Goal: Information Seeking & Learning: Find contact information

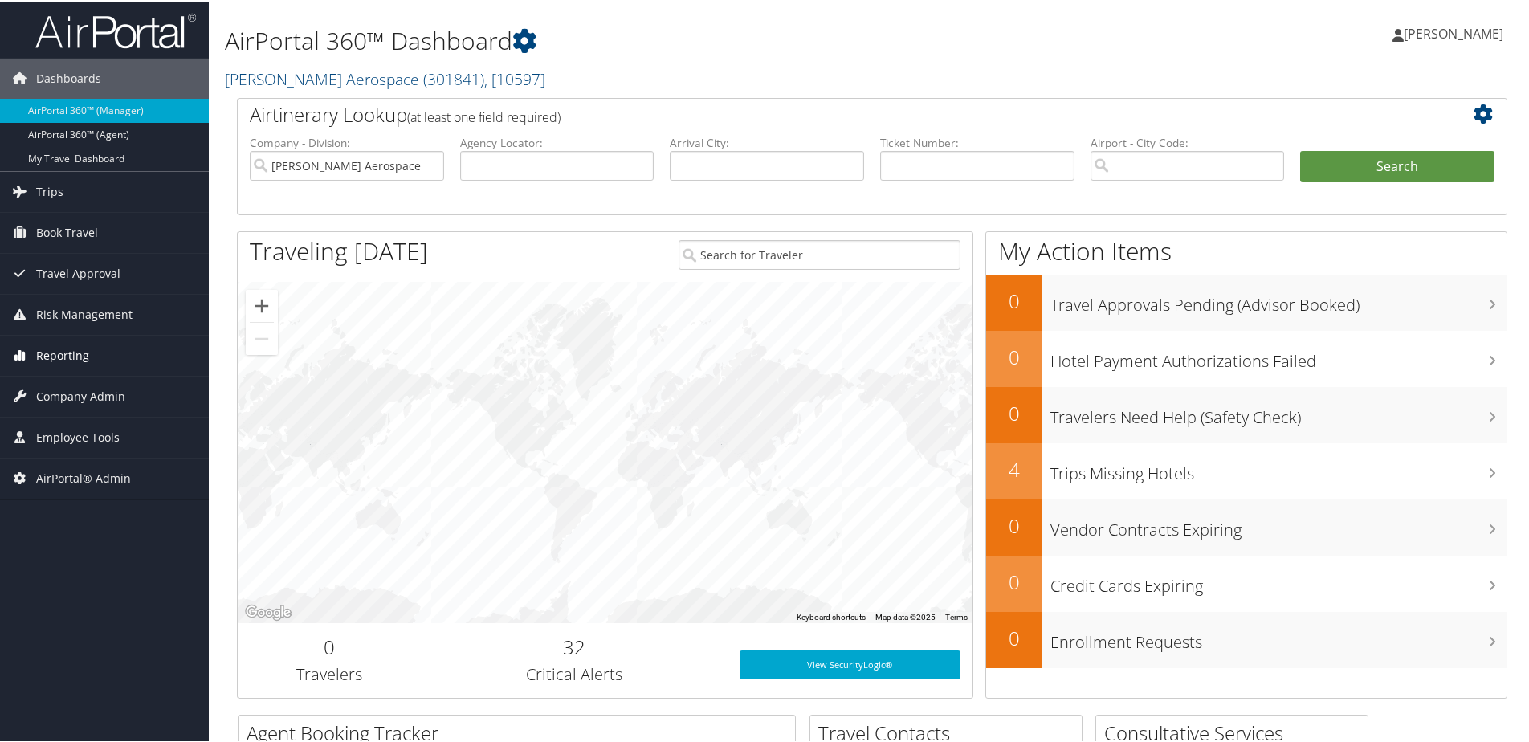
click at [67, 348] on span "Reporting" at bounding box center [62, 354] width 53 height 40
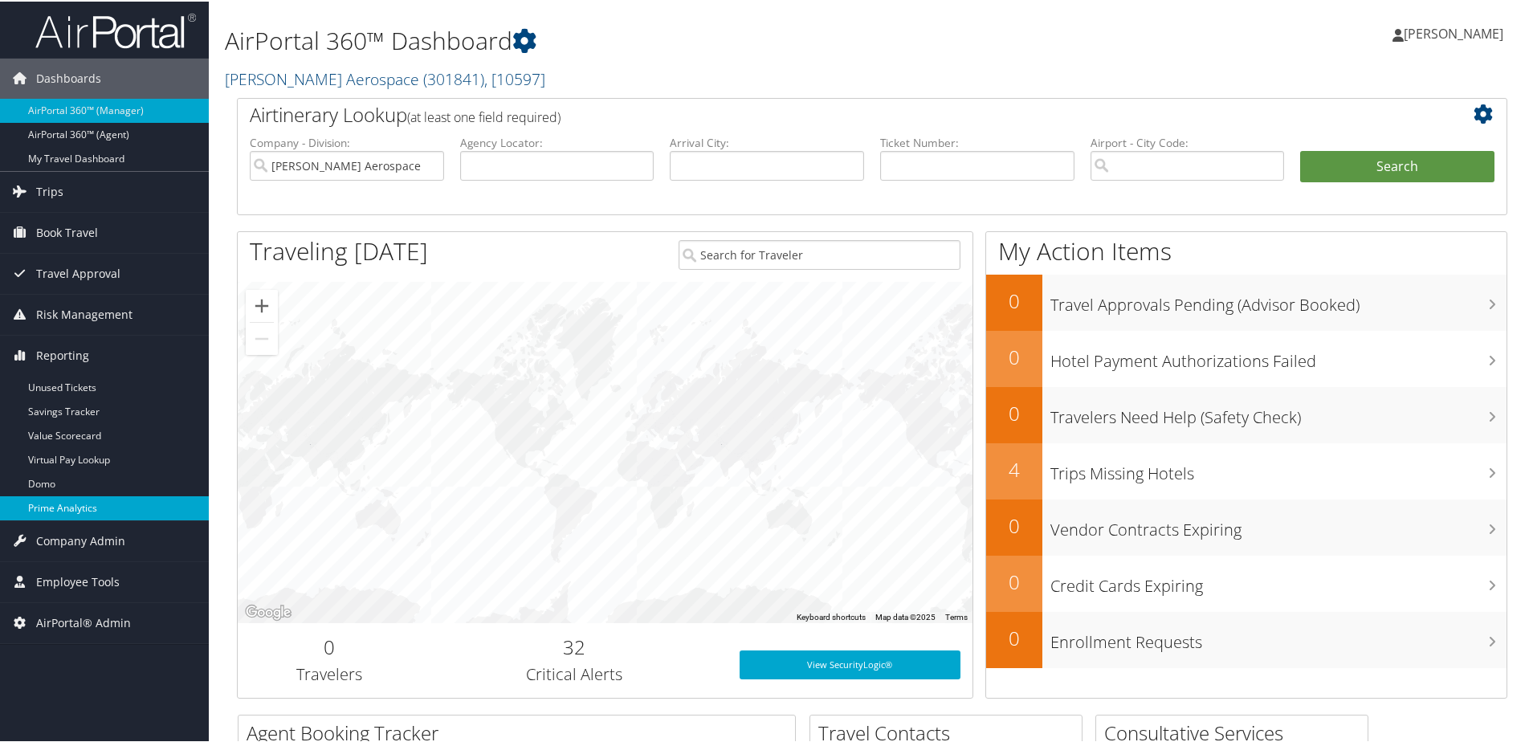
click at [60, 500] on link "Prime Analytics" at bounding box center [104, 507] width 209 height 24
click at [334, 83] on link "Stark Aerospace ( 301841 ) , [ 10597 ]" at bounding box center [385, 78] width 321 height 22
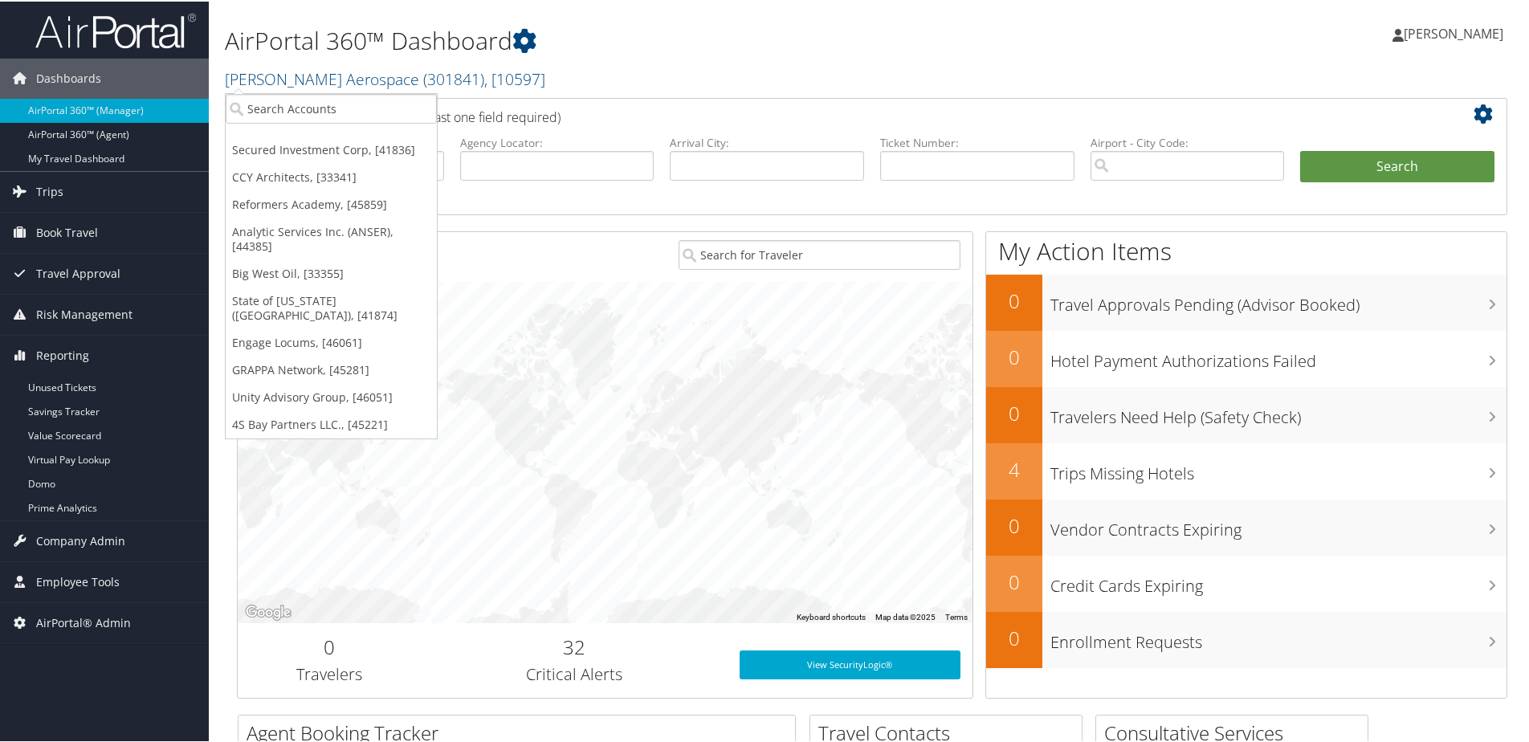
click at [304, 92] on ul "Secured Investment Corp, [41836] CCY Architects, [33341] Reformers Academy, [45…" at bounding box center [331, 265] width 213 height 346
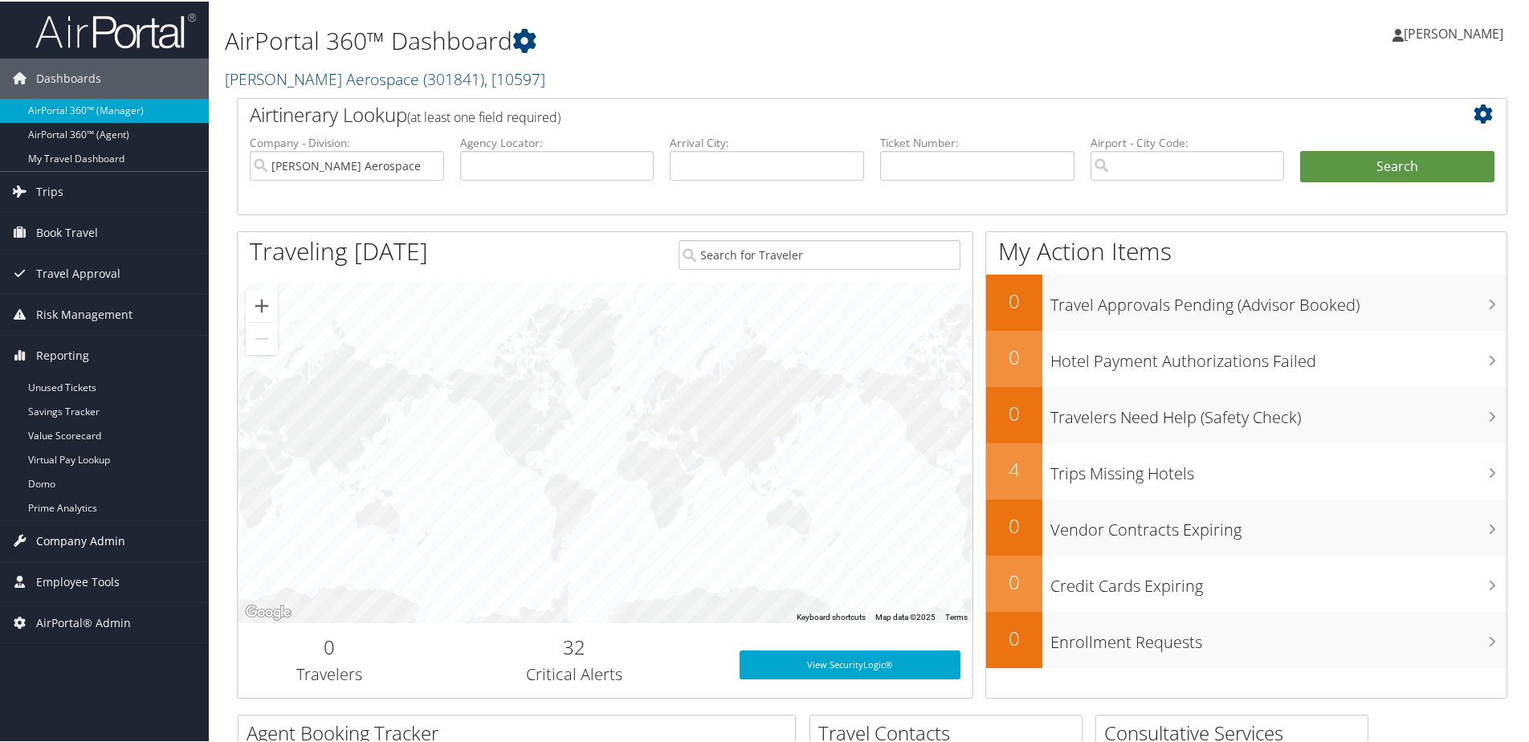
click at [65, 545] on span "Company Admin" at bounding box center [80, 540] width 89 height 40
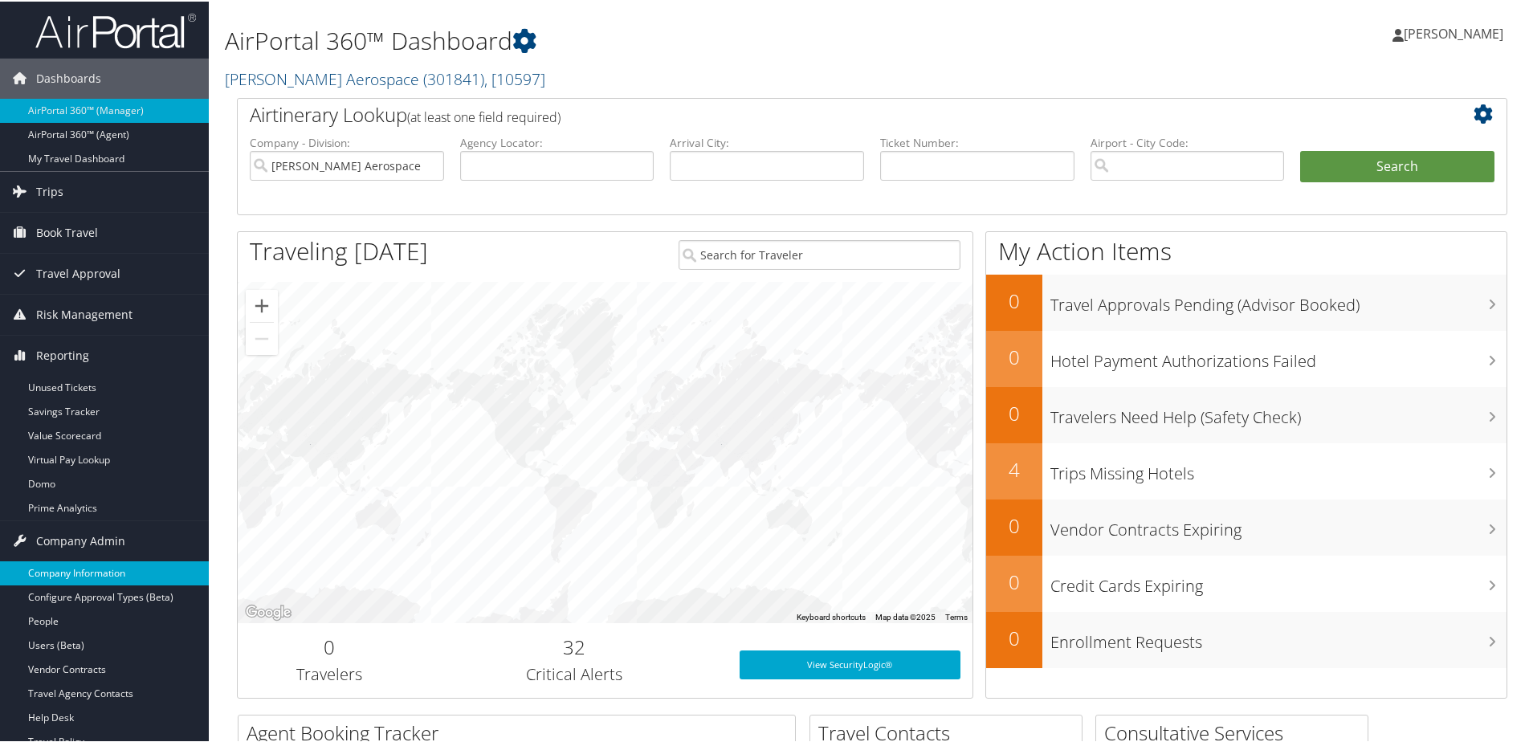
click at [71, 574] on link "Company Information" at bounding box center [104, 572] width 209 height 24
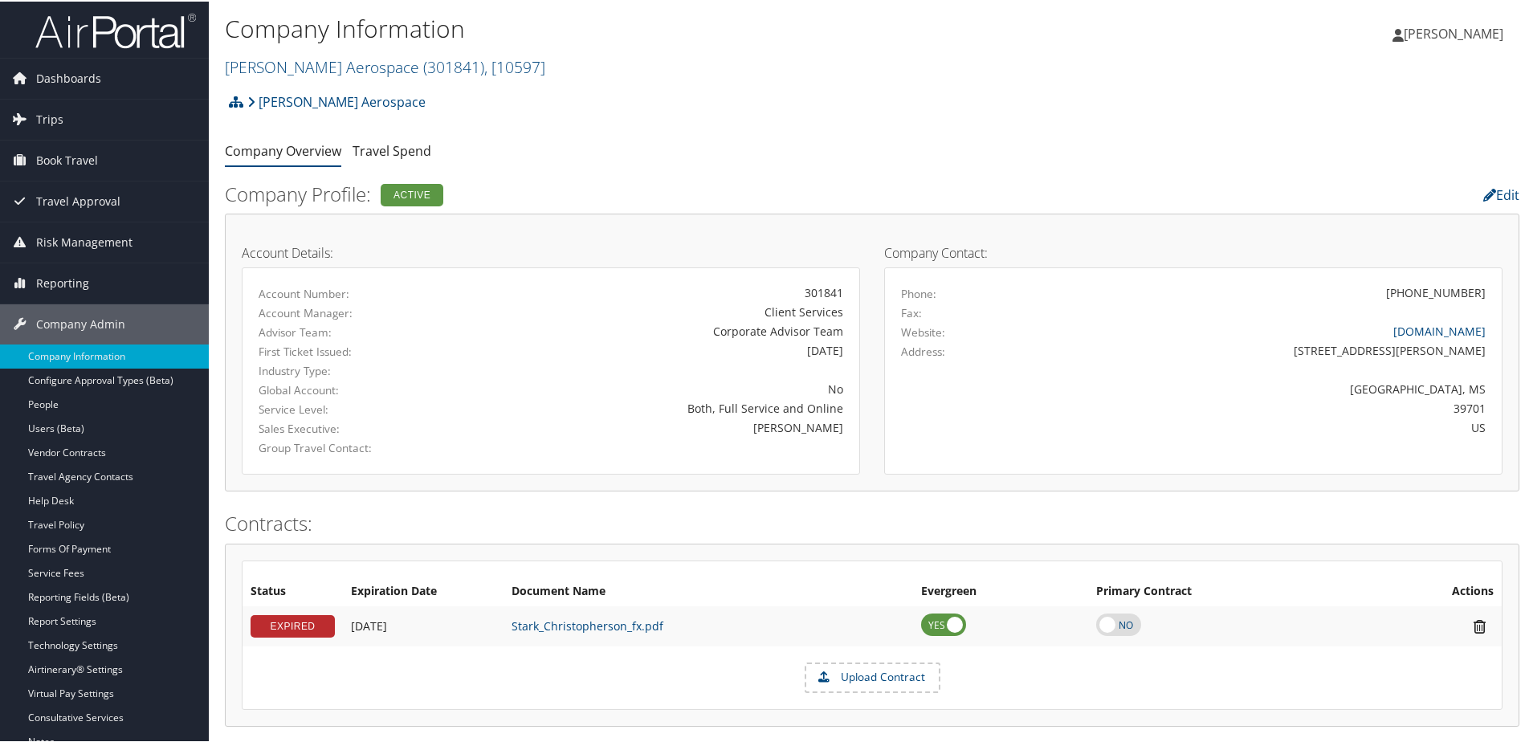
click at [276, 70] on link "Stark Aerospace ( 301841 ) , [ 10597 ]" at bounding box center [385, 66] width 321 height 22
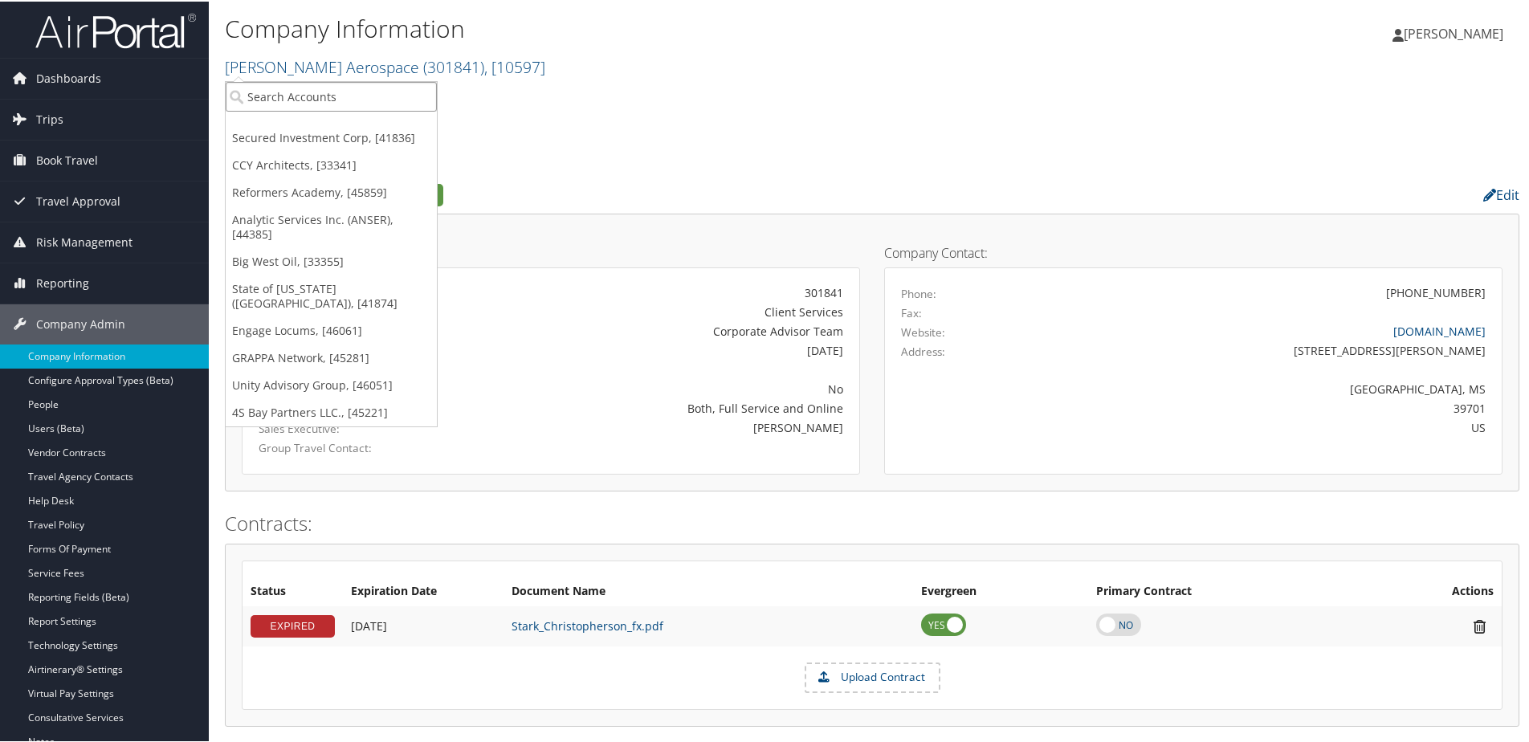
click at [271, 87] on input "search" at bounding box center [331, 95] width 211 height 30
type input "being fir"
click at [260, 130] on div "Being First (7863), [16633]" at bounding box center [331, 124] width 229 height 14
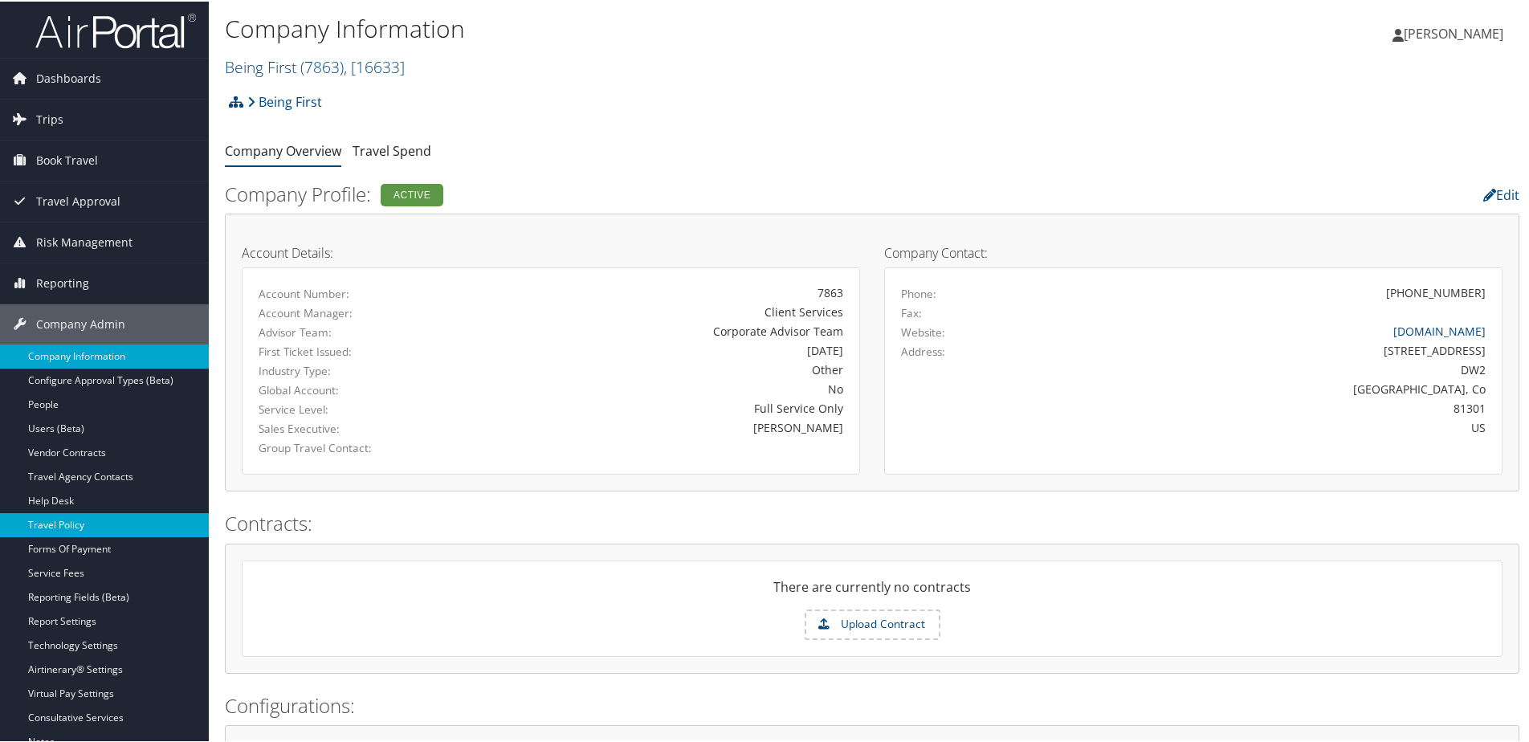
drag, startPoint x: 57, startPoint y: 525, endPoint x: 63, endPoint y: 517, distance: 10.3
click at [57, 525] on link "Travel Policy" at bounding box center [104, 524] width 209 height 24
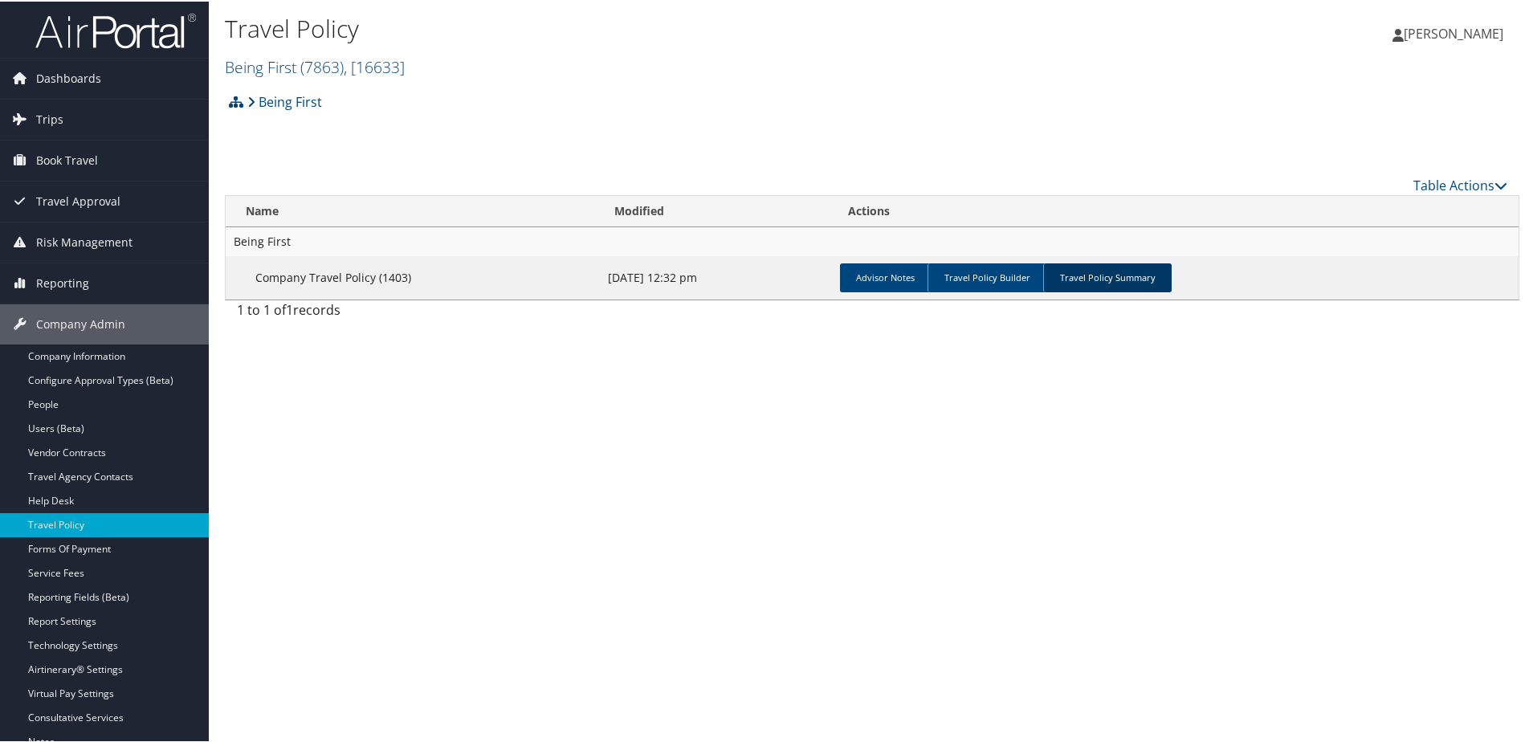
click at [1094, 280] on link "Travel Policy Summary" at bounding box center [1107, 276] width 129 height 29
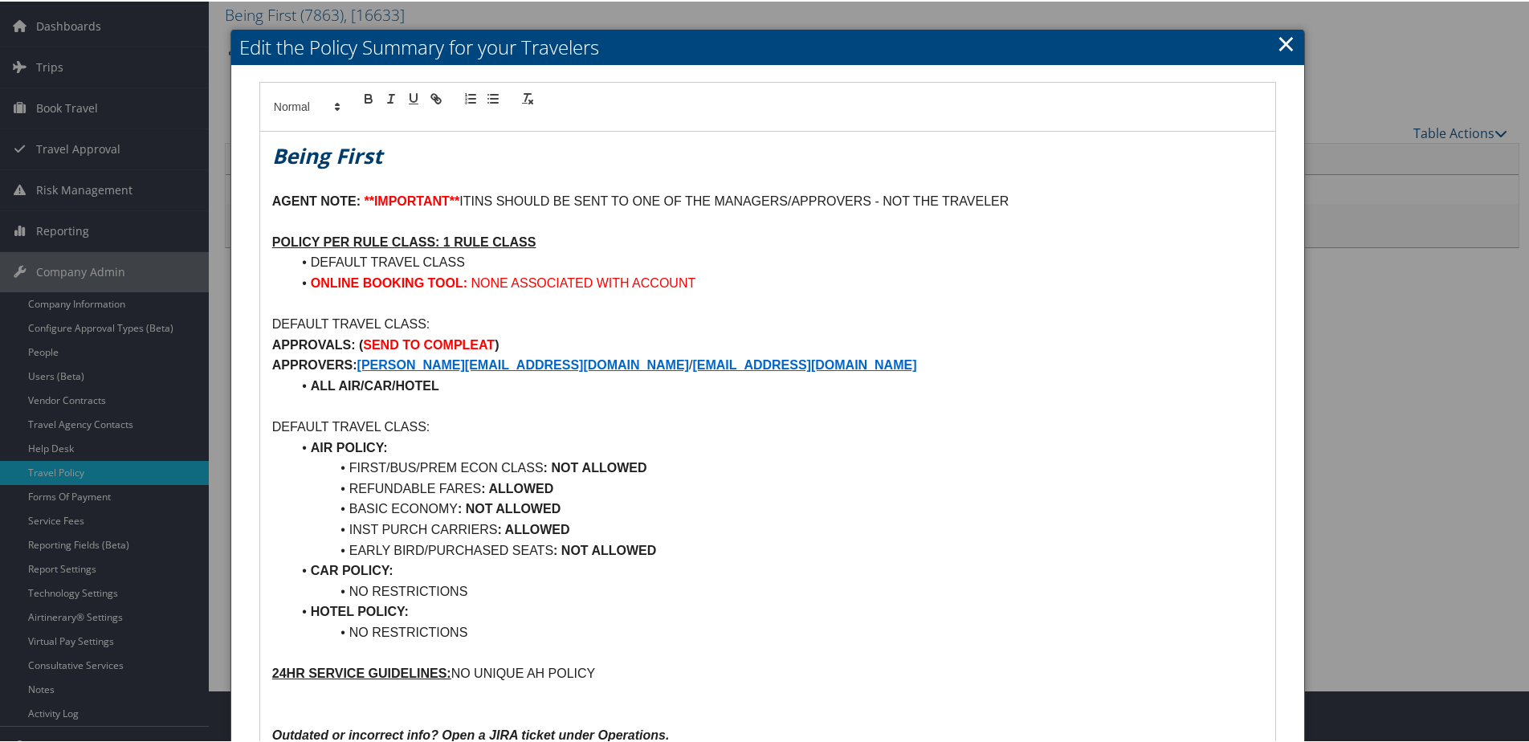
scroll to position [80, 0]
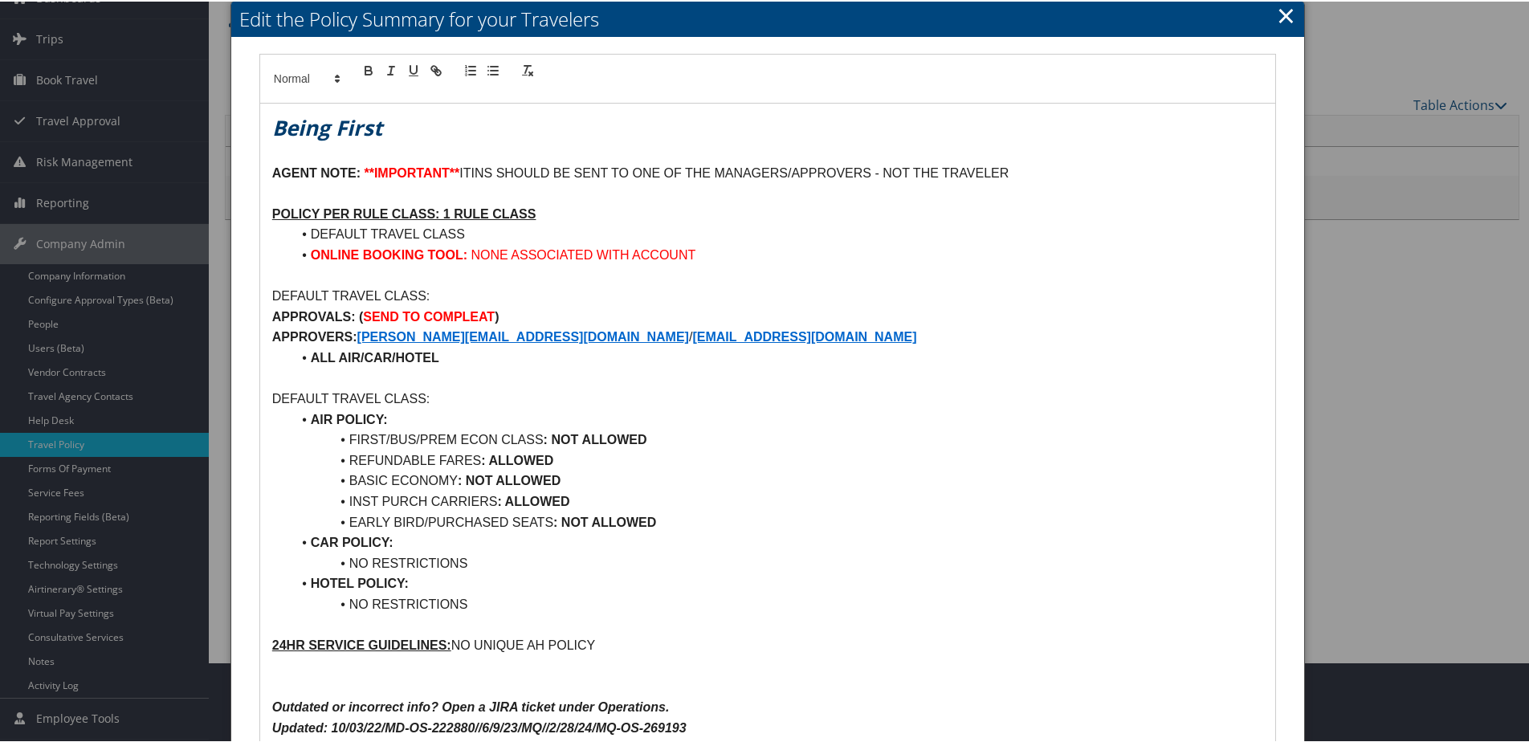
click at [1291, 14] on h2 "Edit the Policy Summary for your Travelers" at bounding box center [767, 17] width 1073 height 35
click at [1277, 17] on link "×" at bounding box center [1286, 14] width 18 height 32
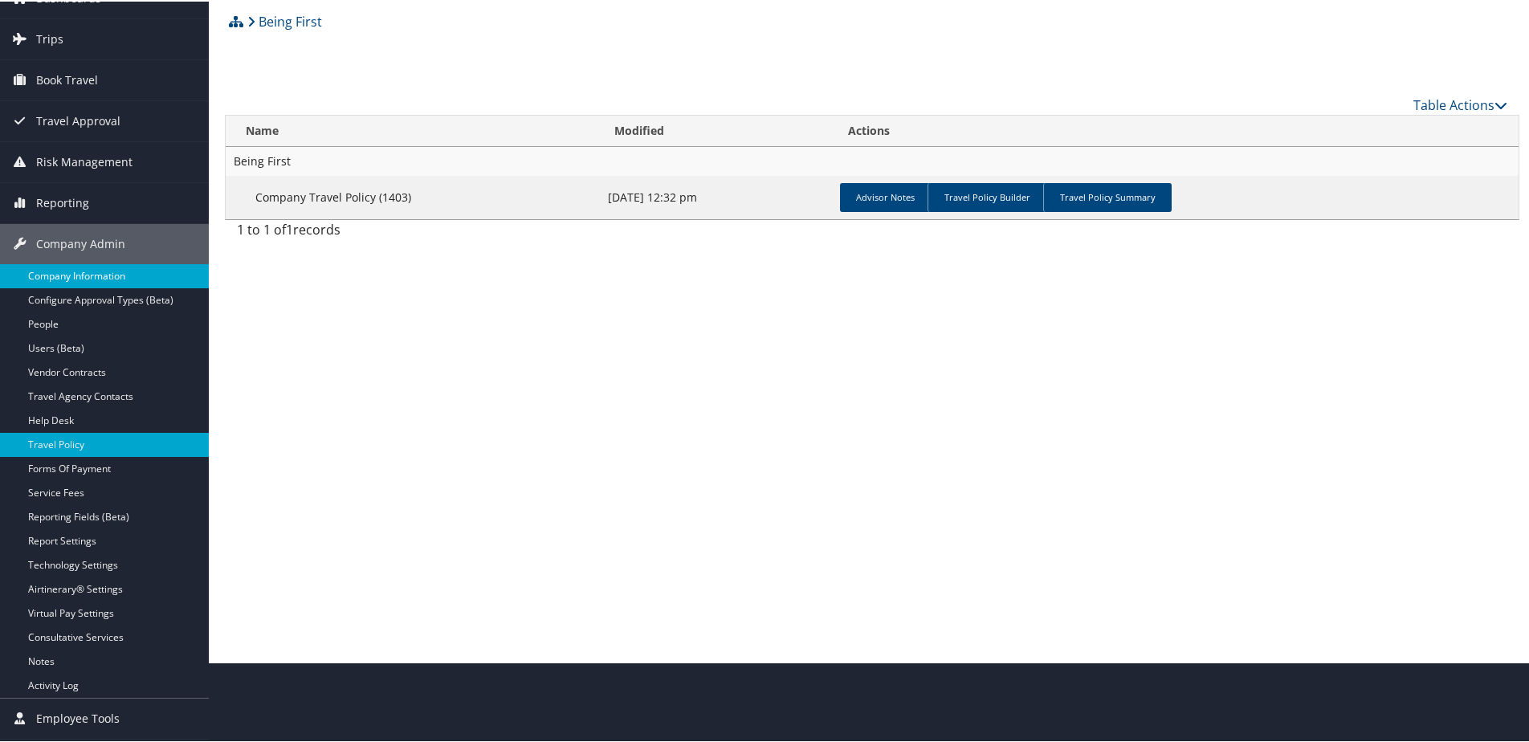
click at [67, 277] on link "Company Information" at bounding box center [104, 275] width 209 height 24
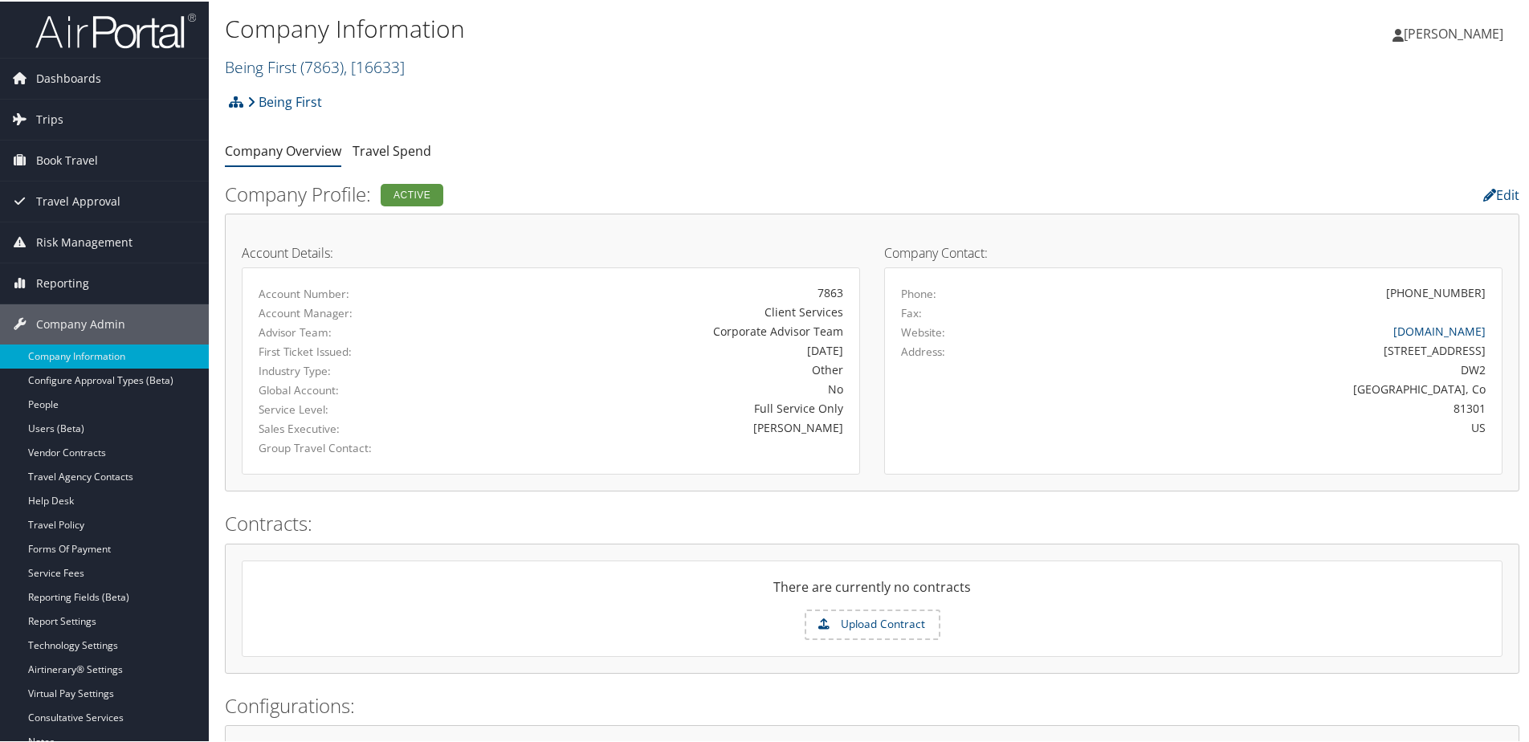
click at [277, 67] on link "Being First ( 7863 ) , [ 16633 ]" at bounding box center [315, 66] width 180 height 22
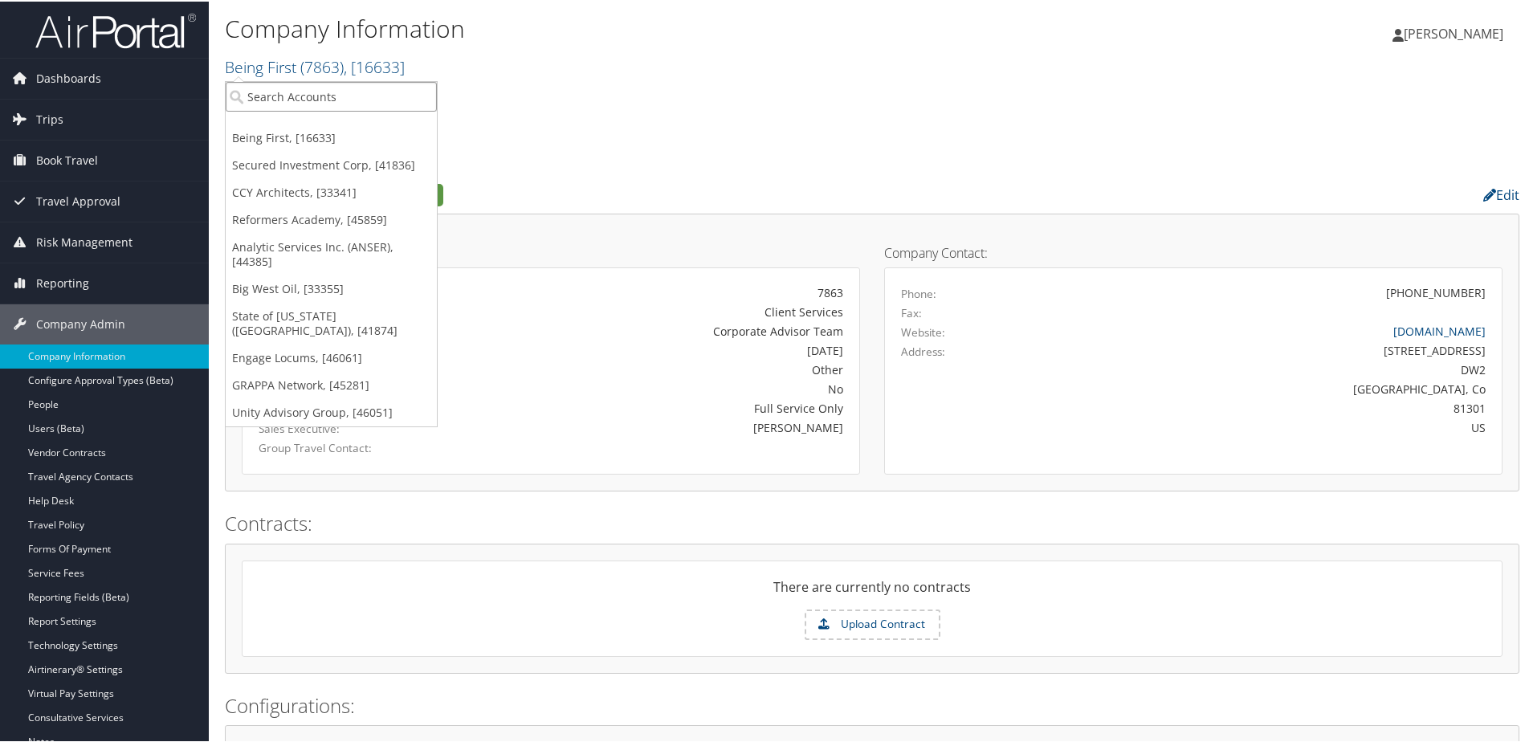
click at [276, 85] on input "search" at bounding box center [331, 95] width 211 height 30
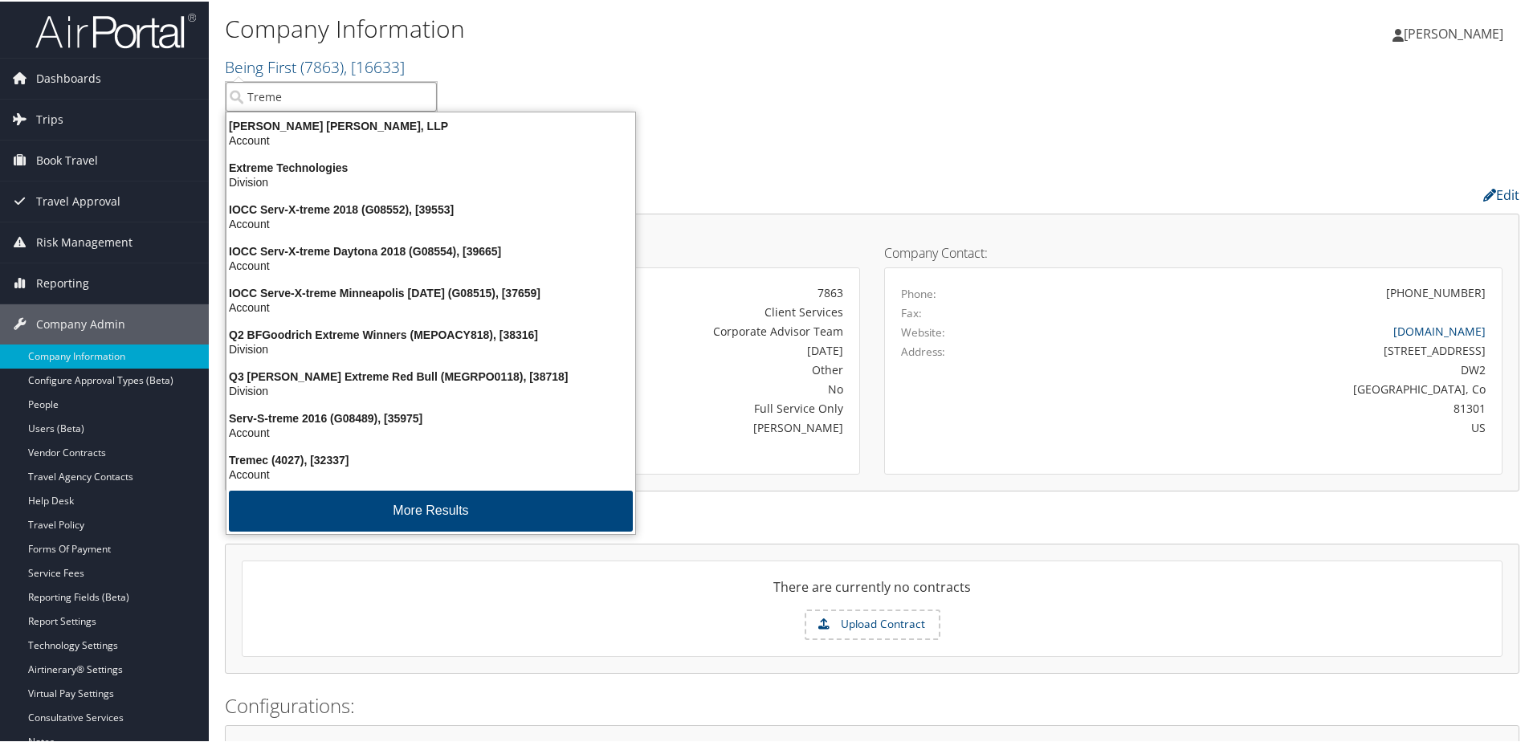
type input "Tremec"
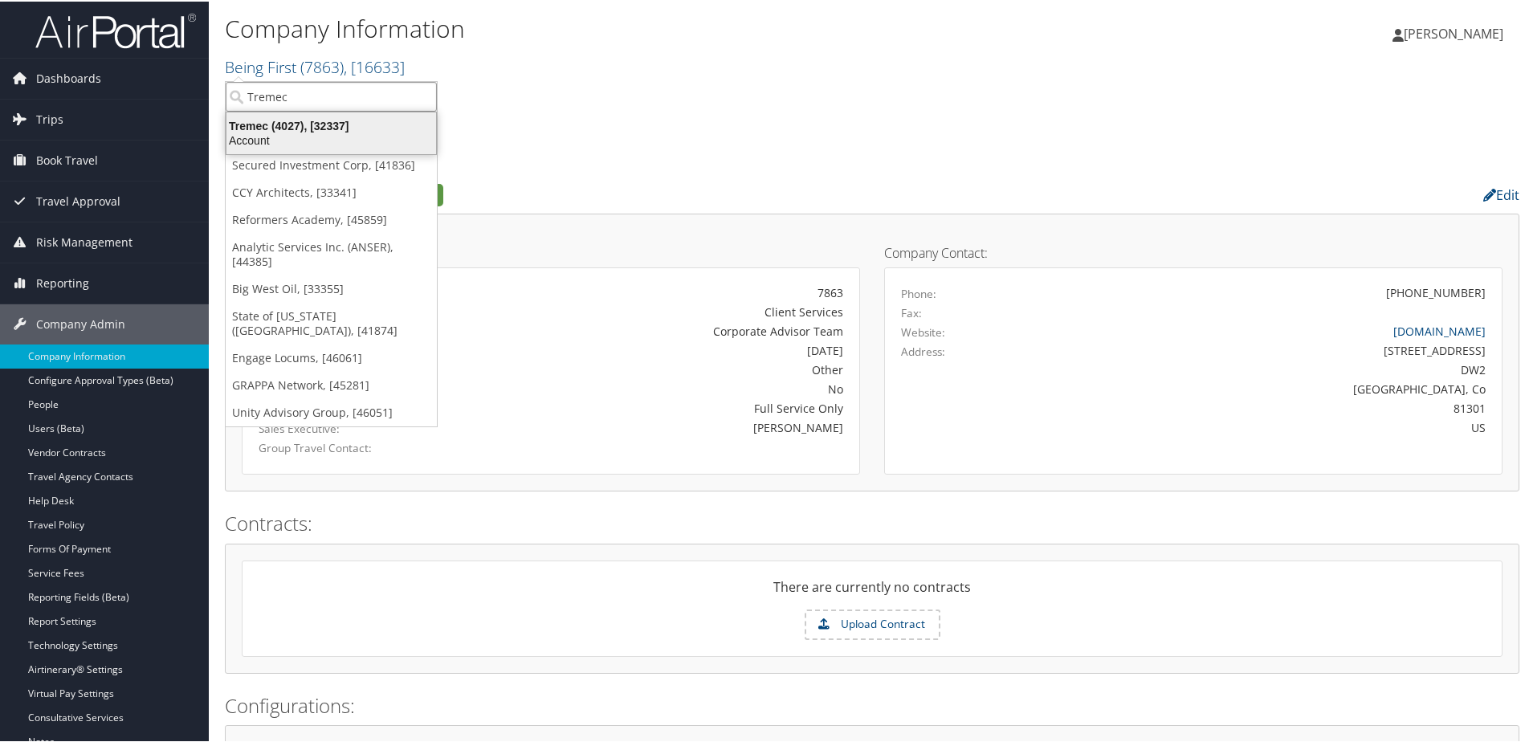
click at [259, 124] on div "Tremec (4027), [32337]" at bounding box center [331, 124] width 229 height 14
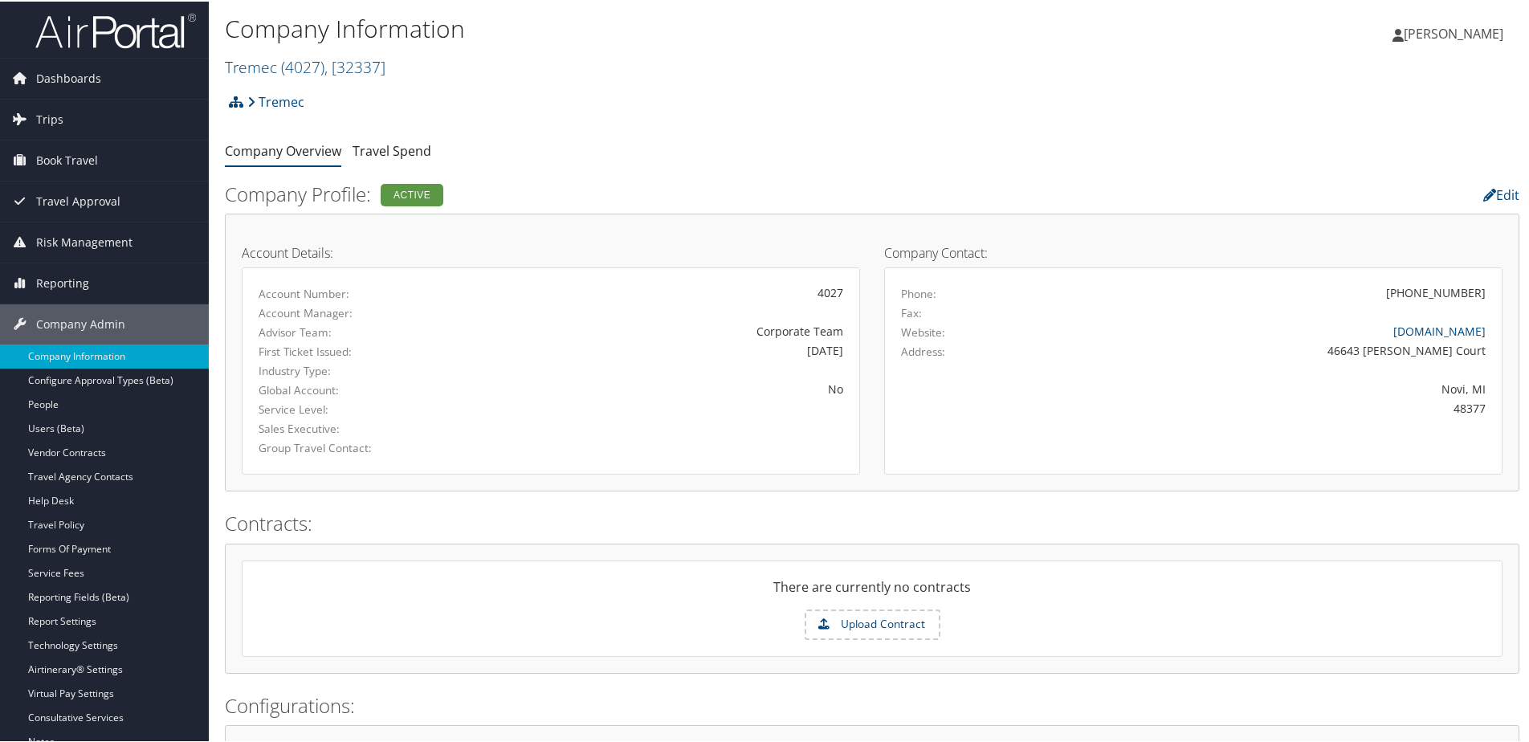
click at [76, 21] on img at bounding box center [115, 29] width 161 height 38
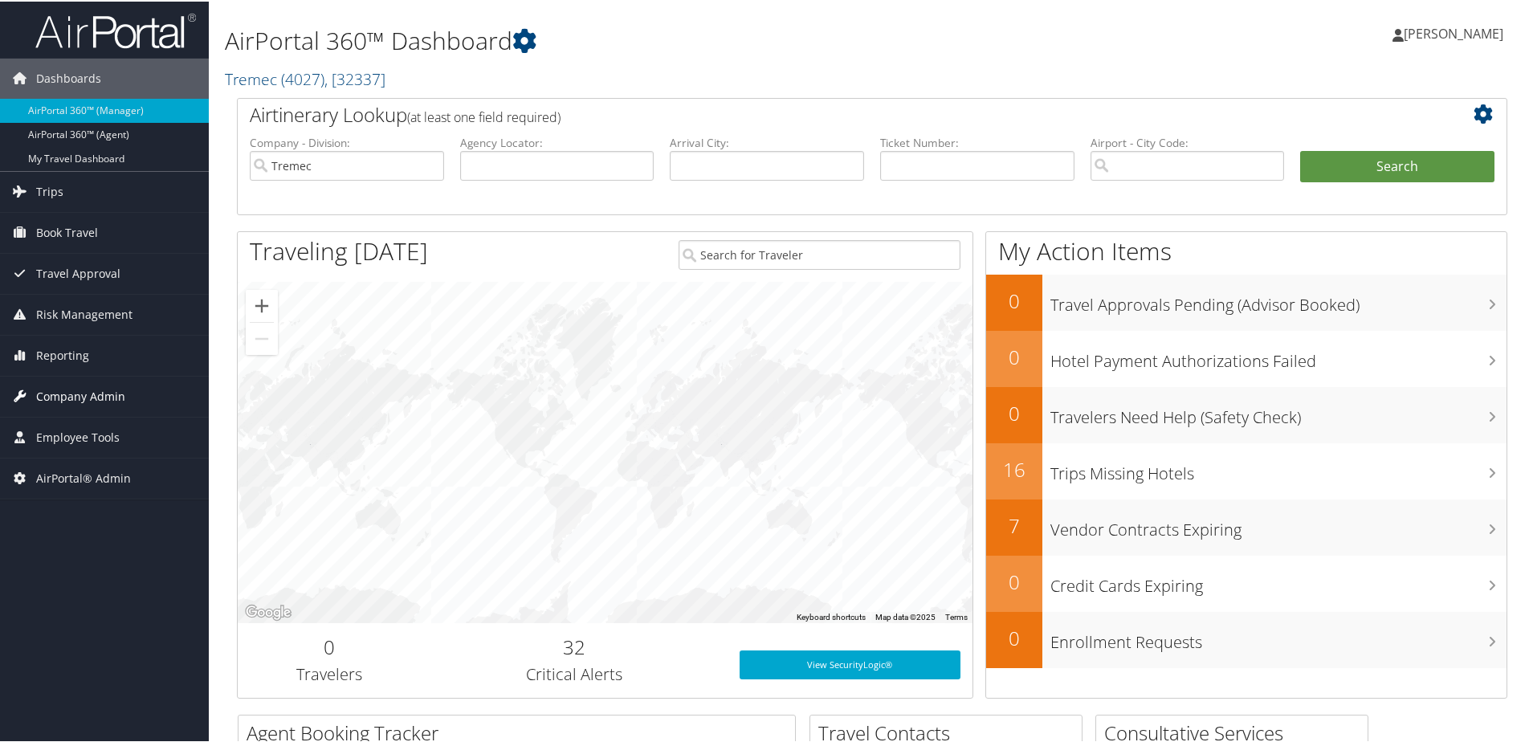
click at [62, 388] on span "Company Admin" at bounding box center [80, 395] width 89 height 40
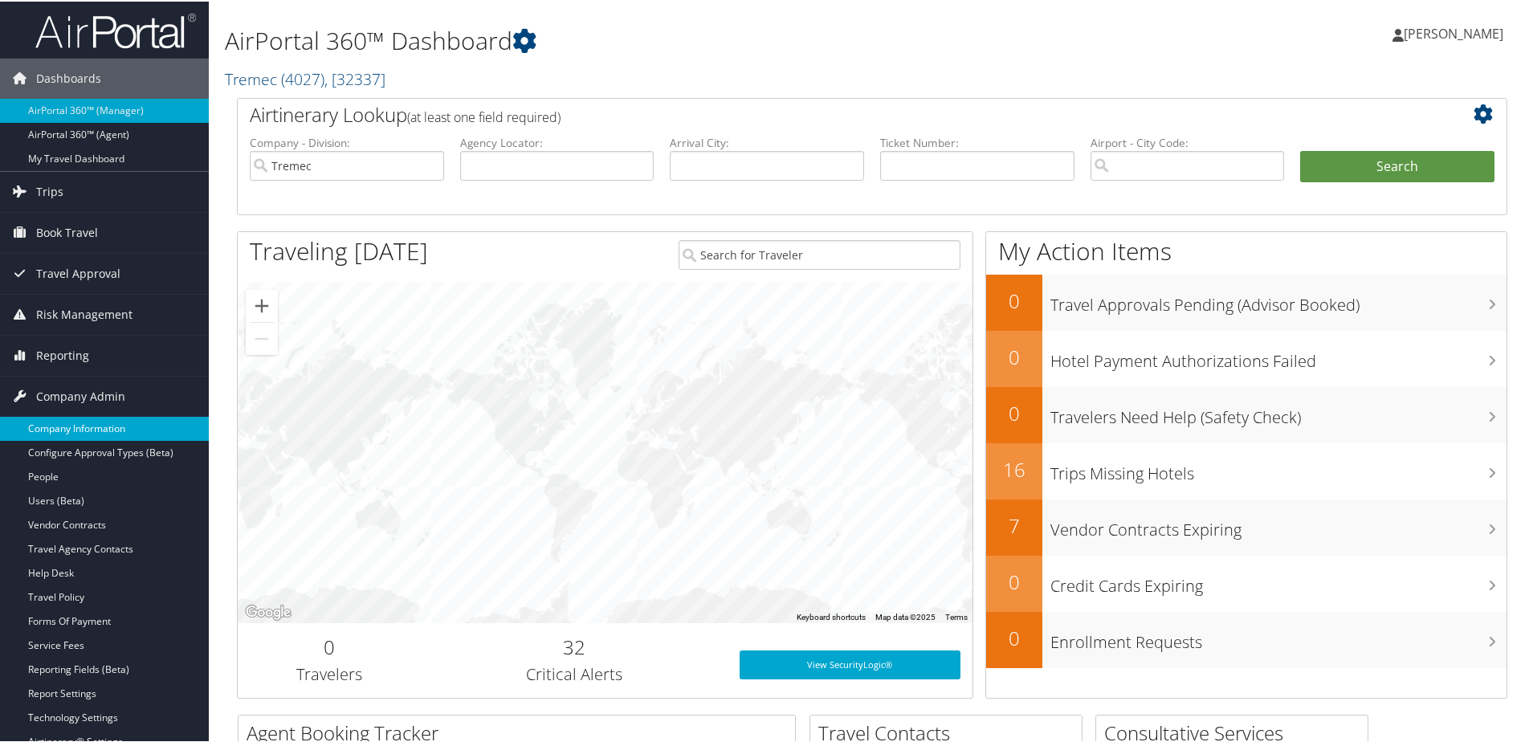
click at [61, 427] on link "Company Information" at bounding box center [104, 427] width 209 height 24
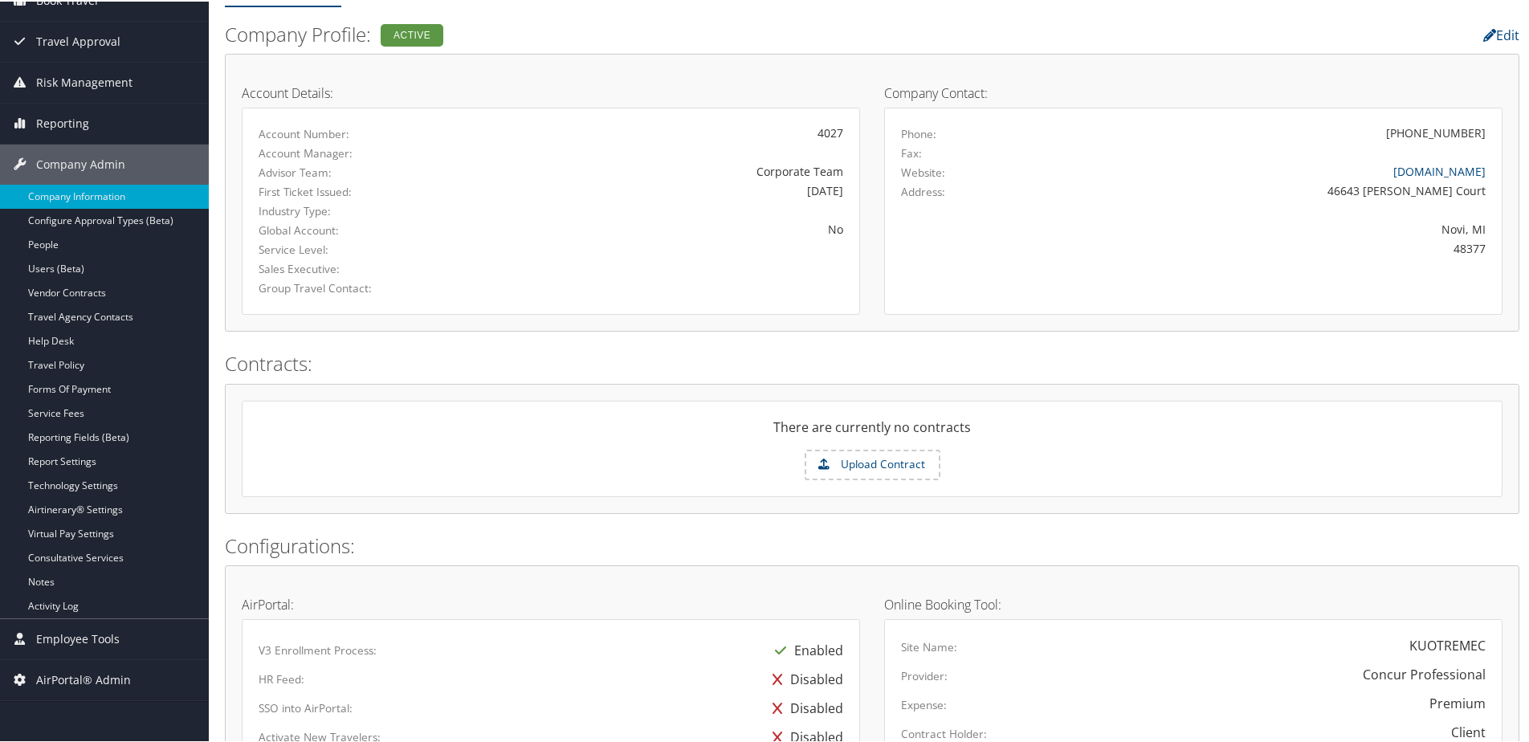
scroll to position [161, 0]
click at [74, 309] on link "Travel Agency Contacts" at bounding box center [104, 315] width 209 height 24
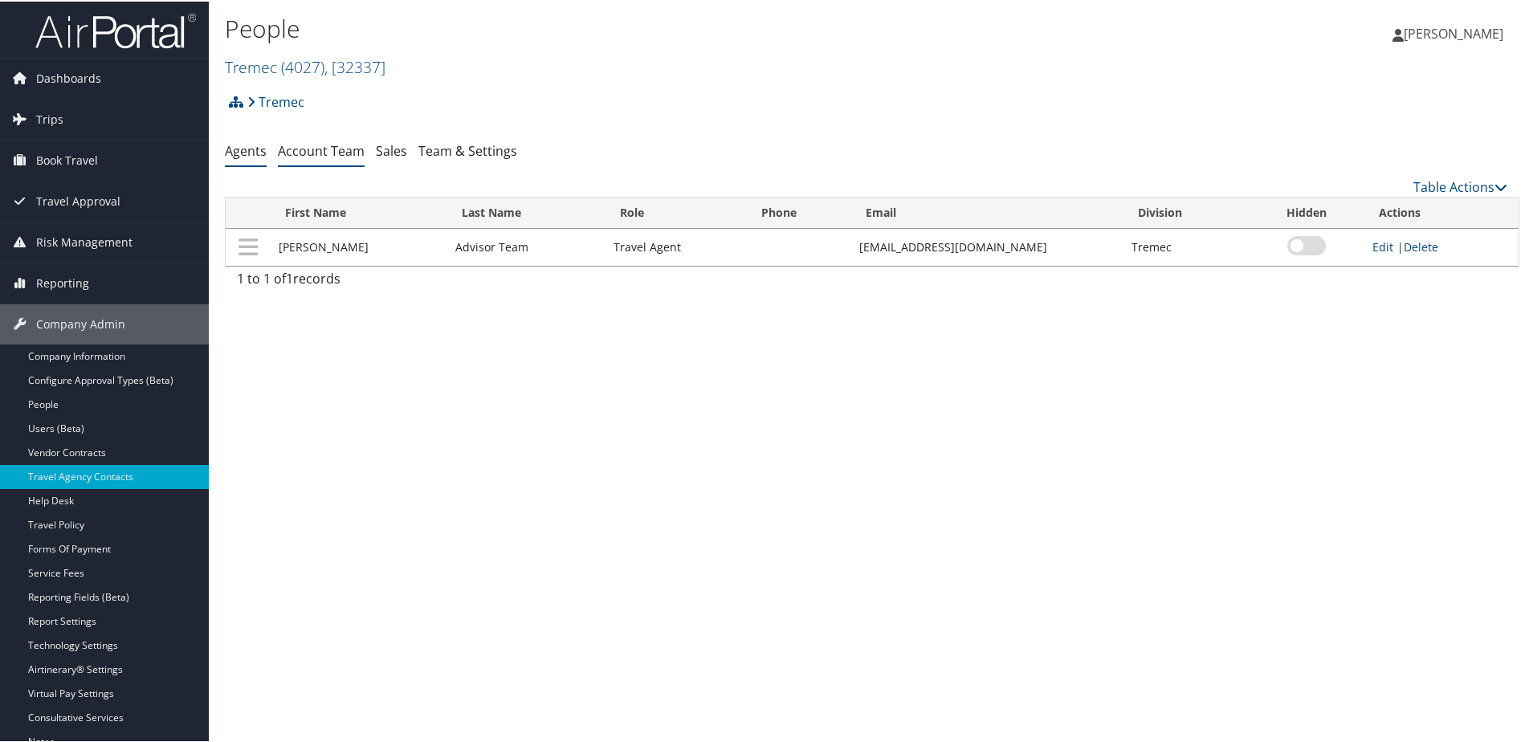
click at [321, 146] on link "Account Team" at bounding box center [321, 150] width 87 height 18
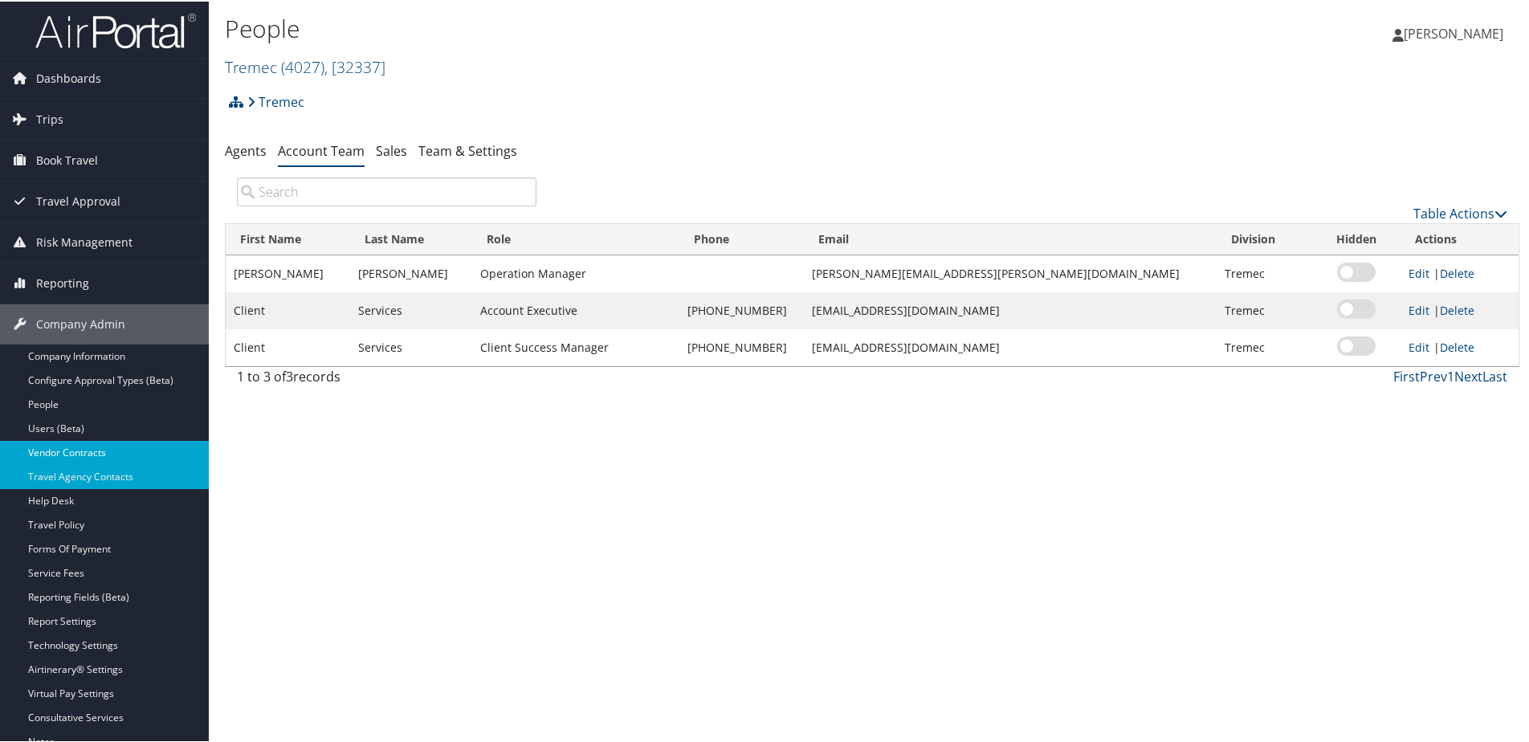
click at [58, 450] on link "Vendor Contracts" at bounding box center [104, 451] width 209 height 24
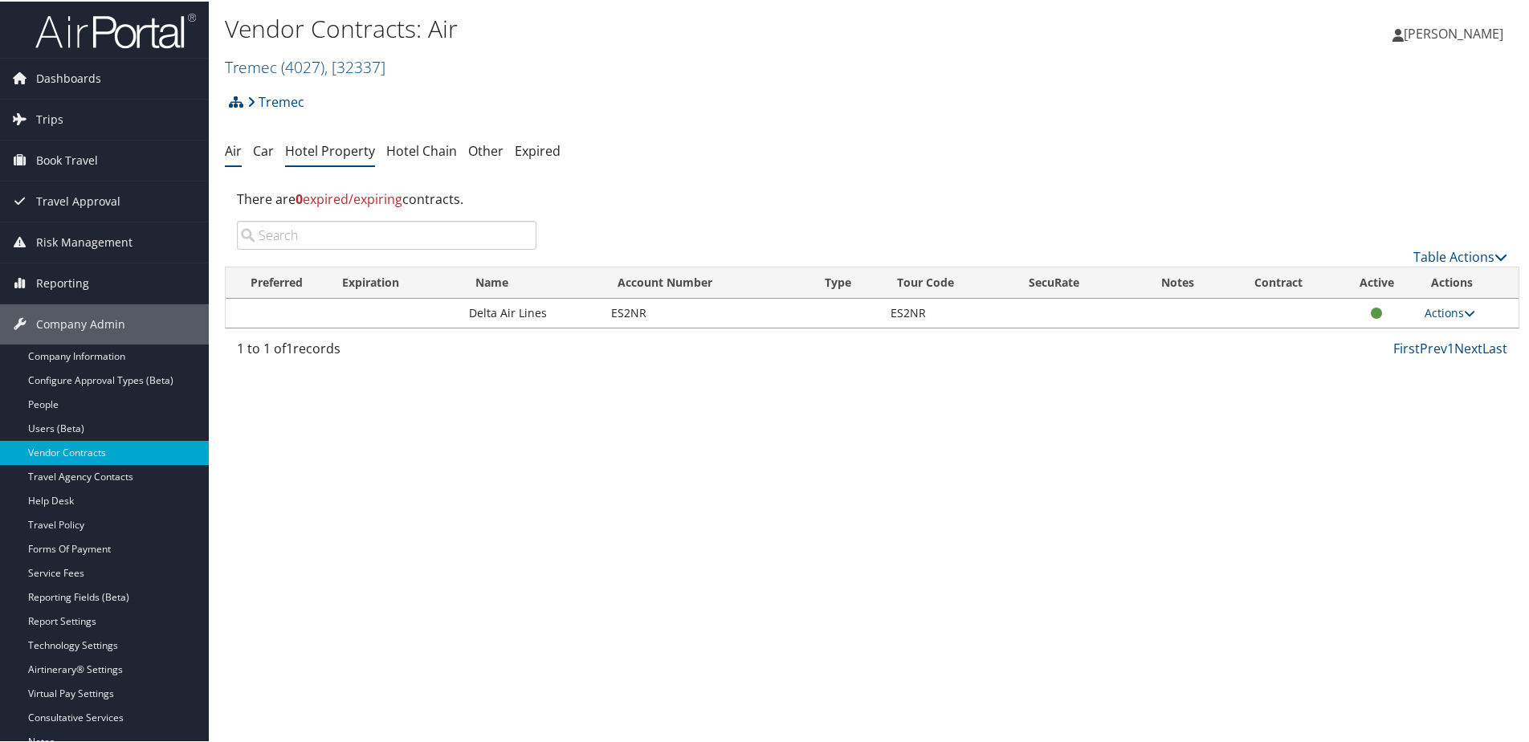
click at [311, 157] on link "Hotel Property" at bounding box center [330, 150] width 90 height 18
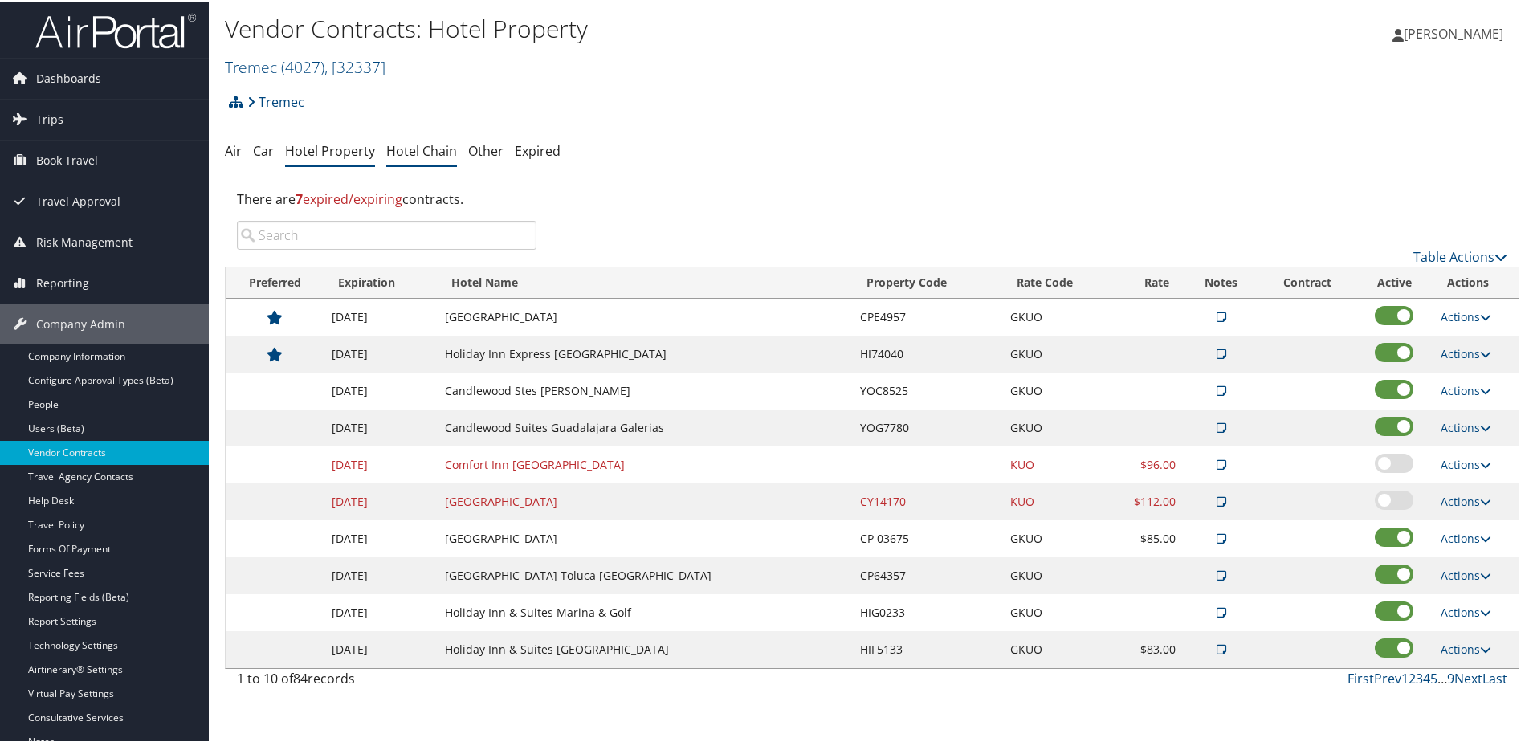
click at [414, 149] on link "Hotel Chain" at bounding box center [421, 150] width 71 height 18
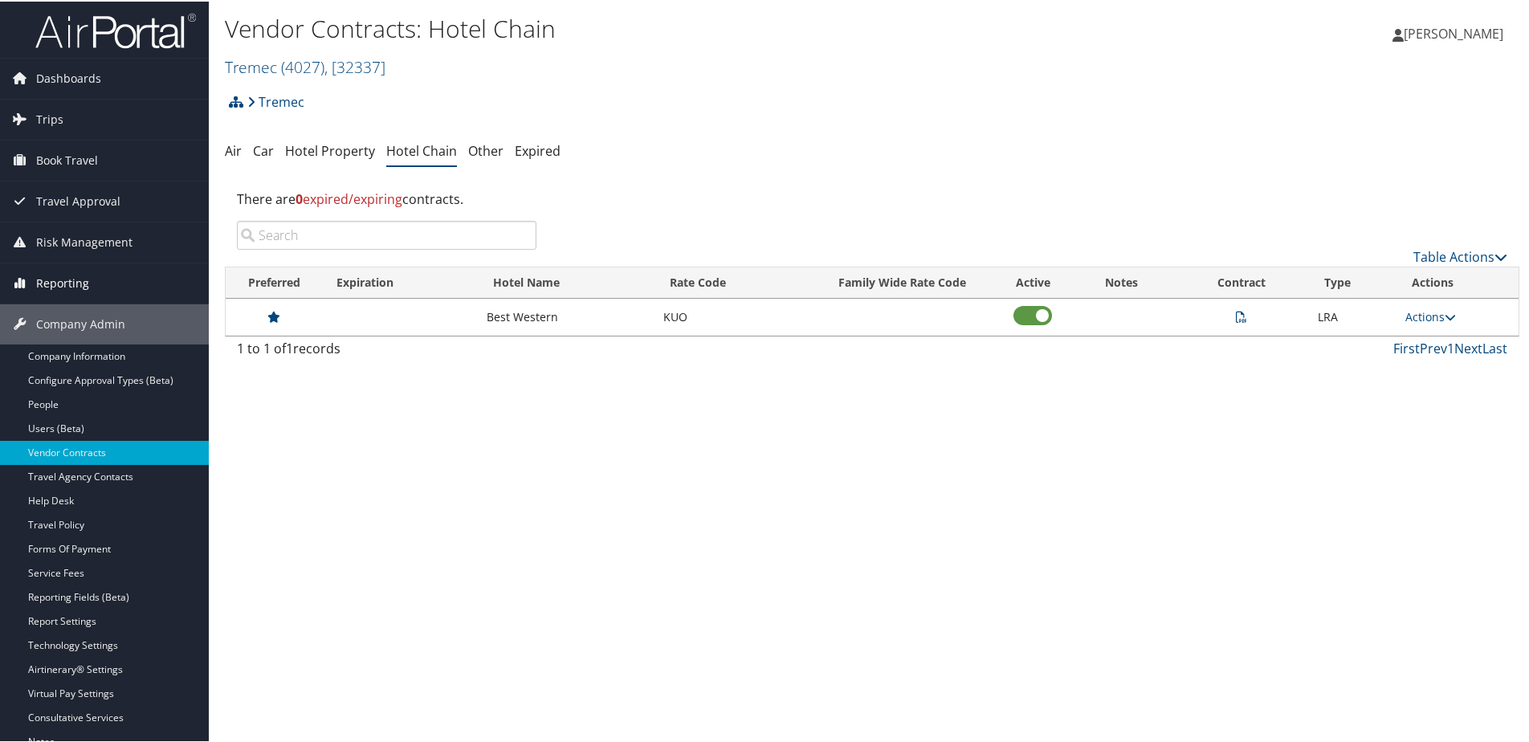
click at [66, 287] on span "Reporting" at bounding box center [62, 282] width 53 height 40
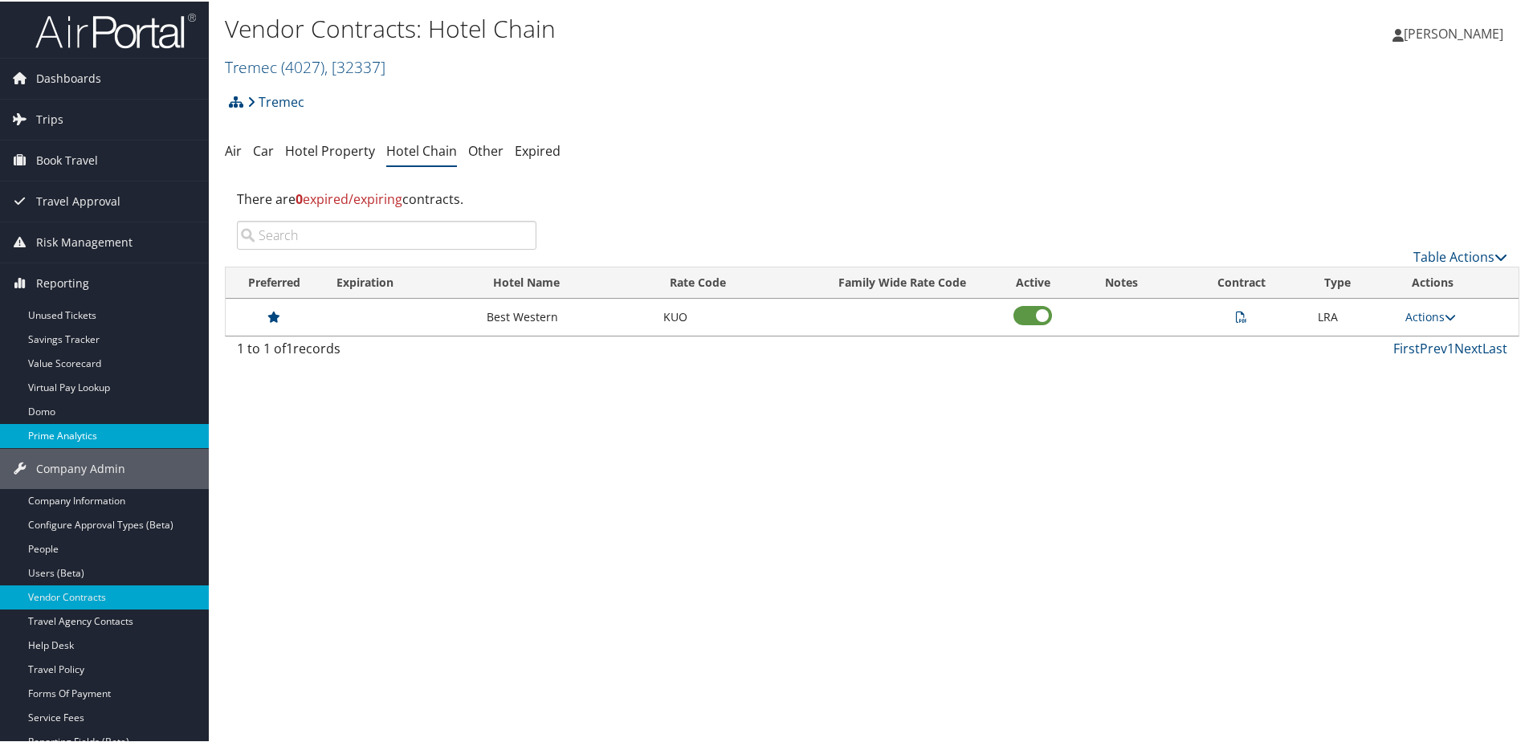
click at [41, 436] on link "Prime Analytics" at bounding box center [104, 435] width 209 height 24
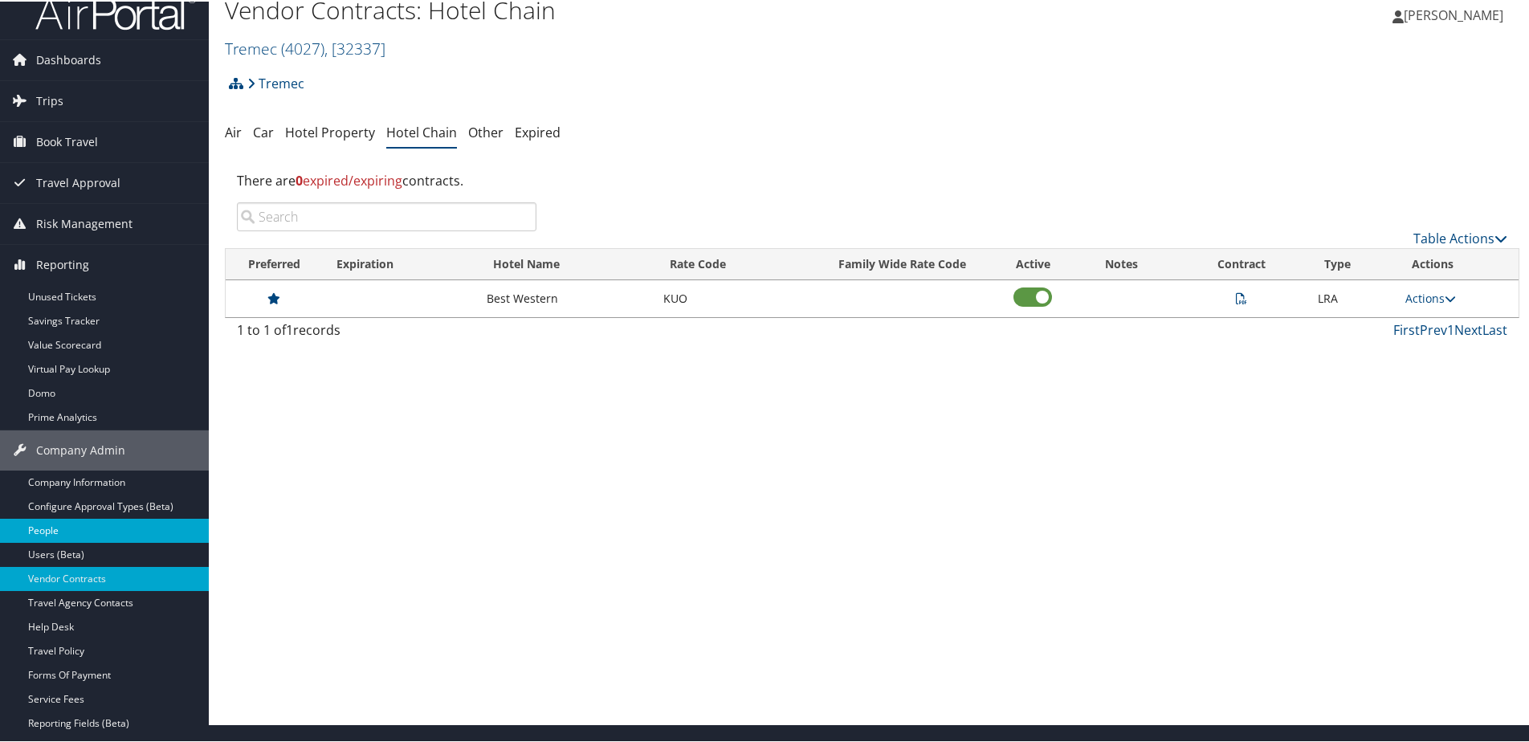
scroll to position [80, 0]
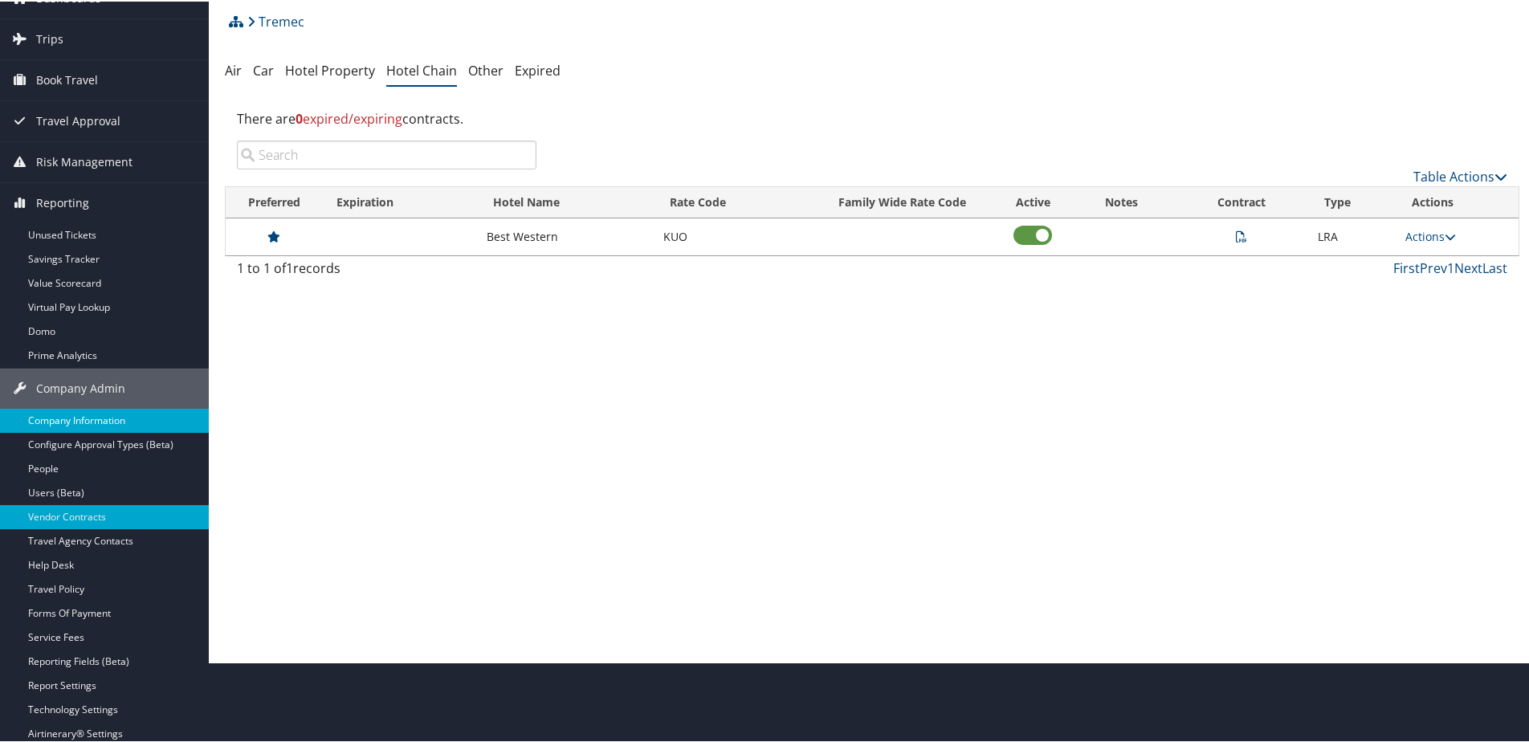
click at [59, 425] on link "Company Information" at bounding box center [104, 419] width 209 height 24
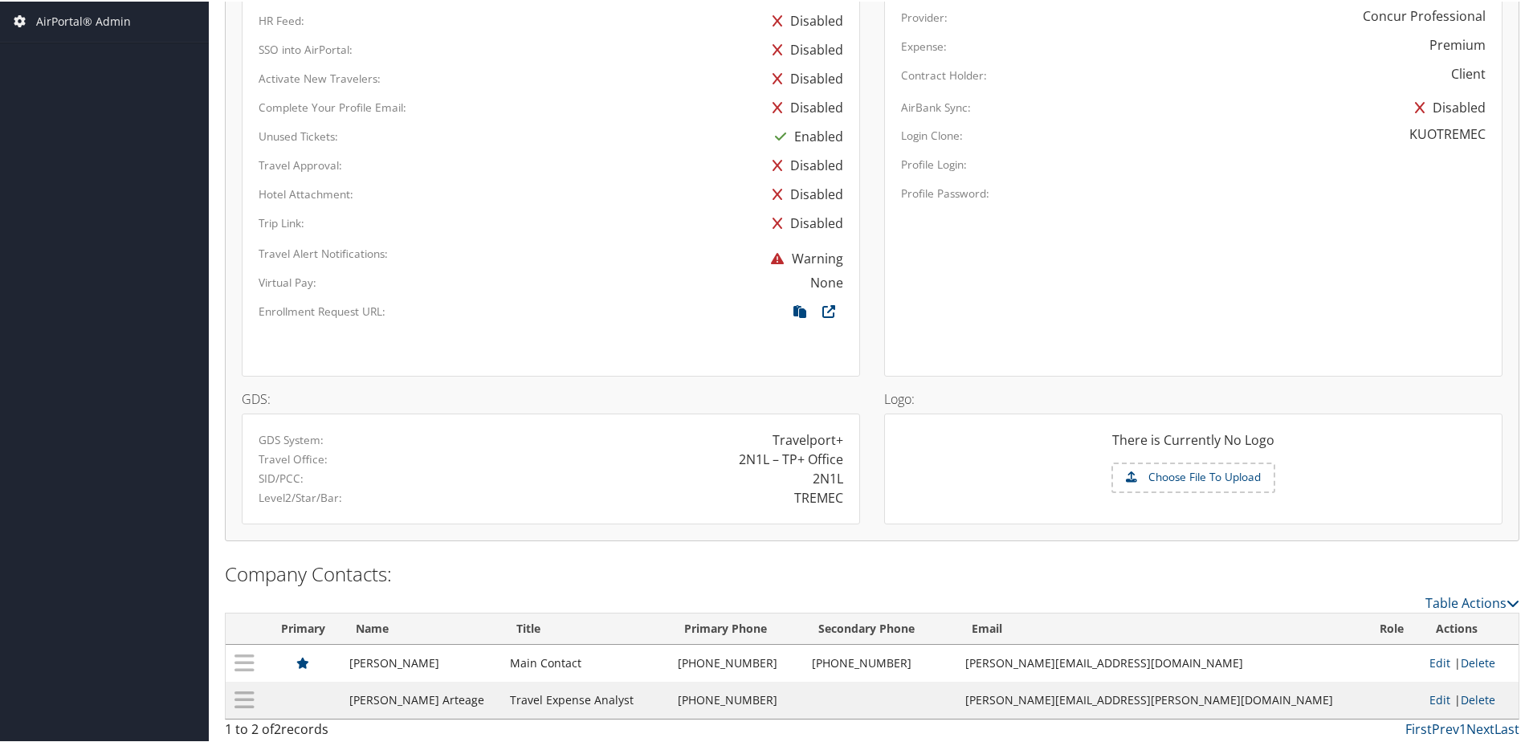
scroll to position [822, 0]
drag, startPoint x: 1057, startPoint y: 660, endPoint x: 1247, endPoint y: 664, distance: 190.4
click at [1247, 664] on tr "Raquel Antrim Main Contact (248) 859-6374 (248) 939-0804 RAQUEL.ANTRIM@TREMEC.C…" at bounding box center [872, 658] width 1293 height 37
copy tr "[PERSON_NAME][EMAIL_ADDRESS][DOMAIN_NAME]"
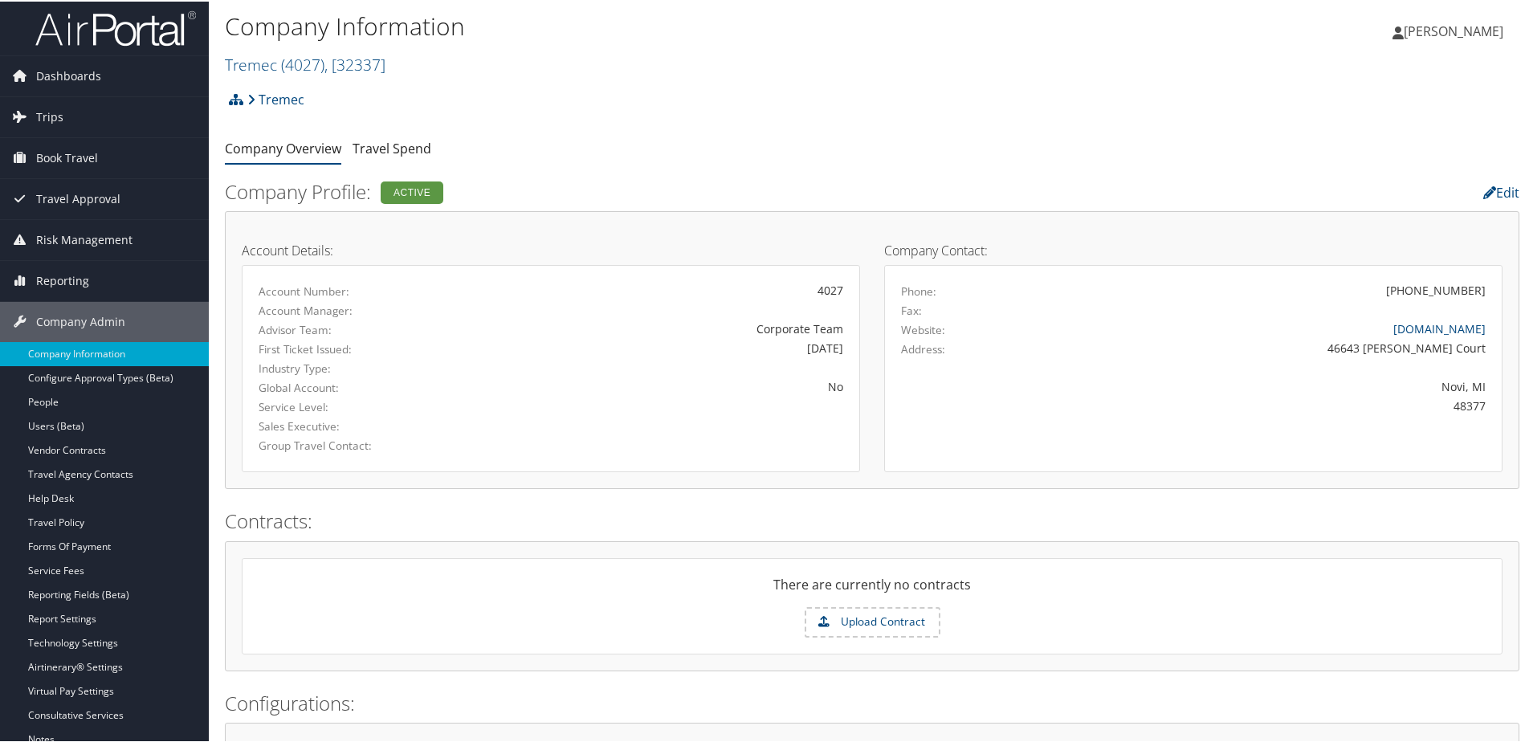
scroll to position [0, 0]
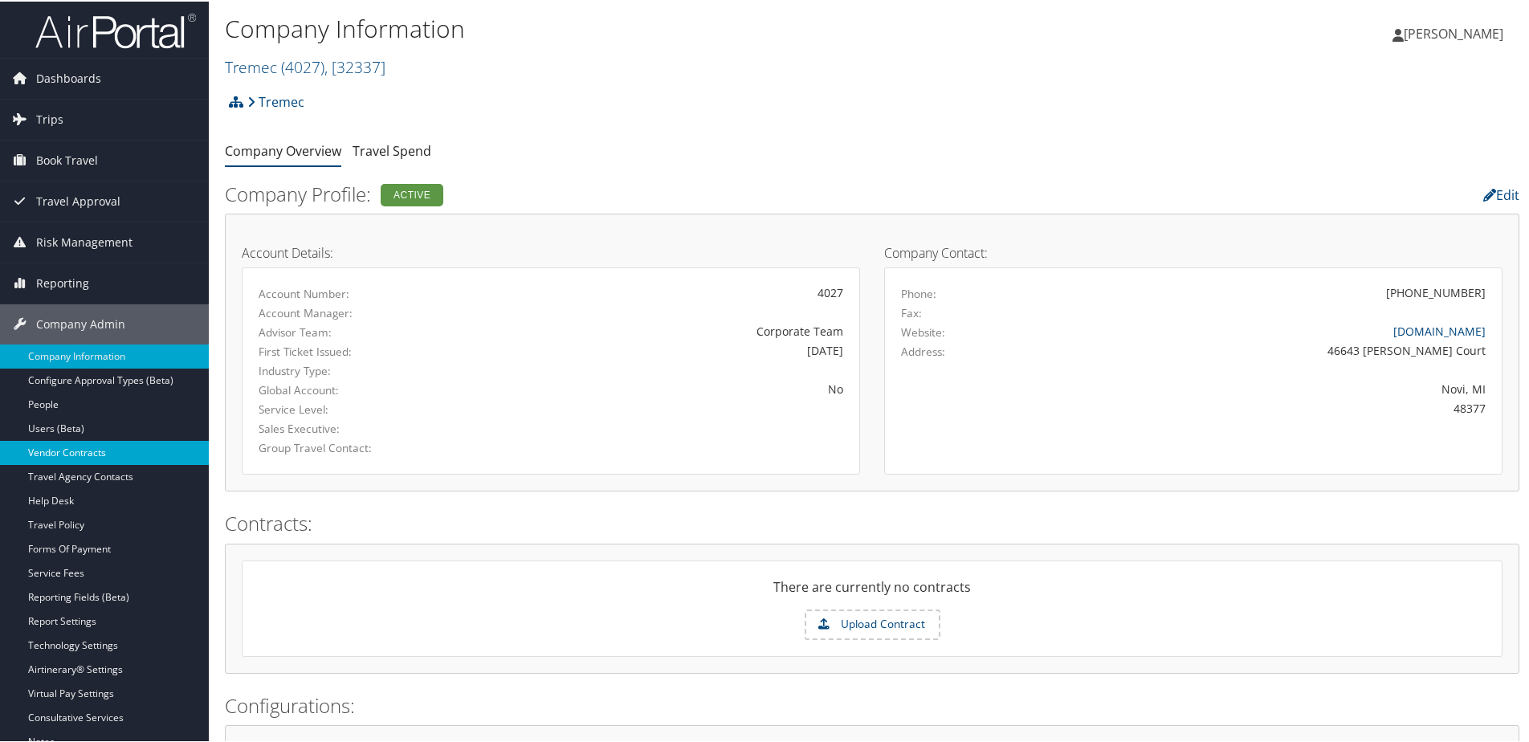
click at [55, 456] on link "Vendor Contracts" at bounding box center [104, 451] width 209 height 24
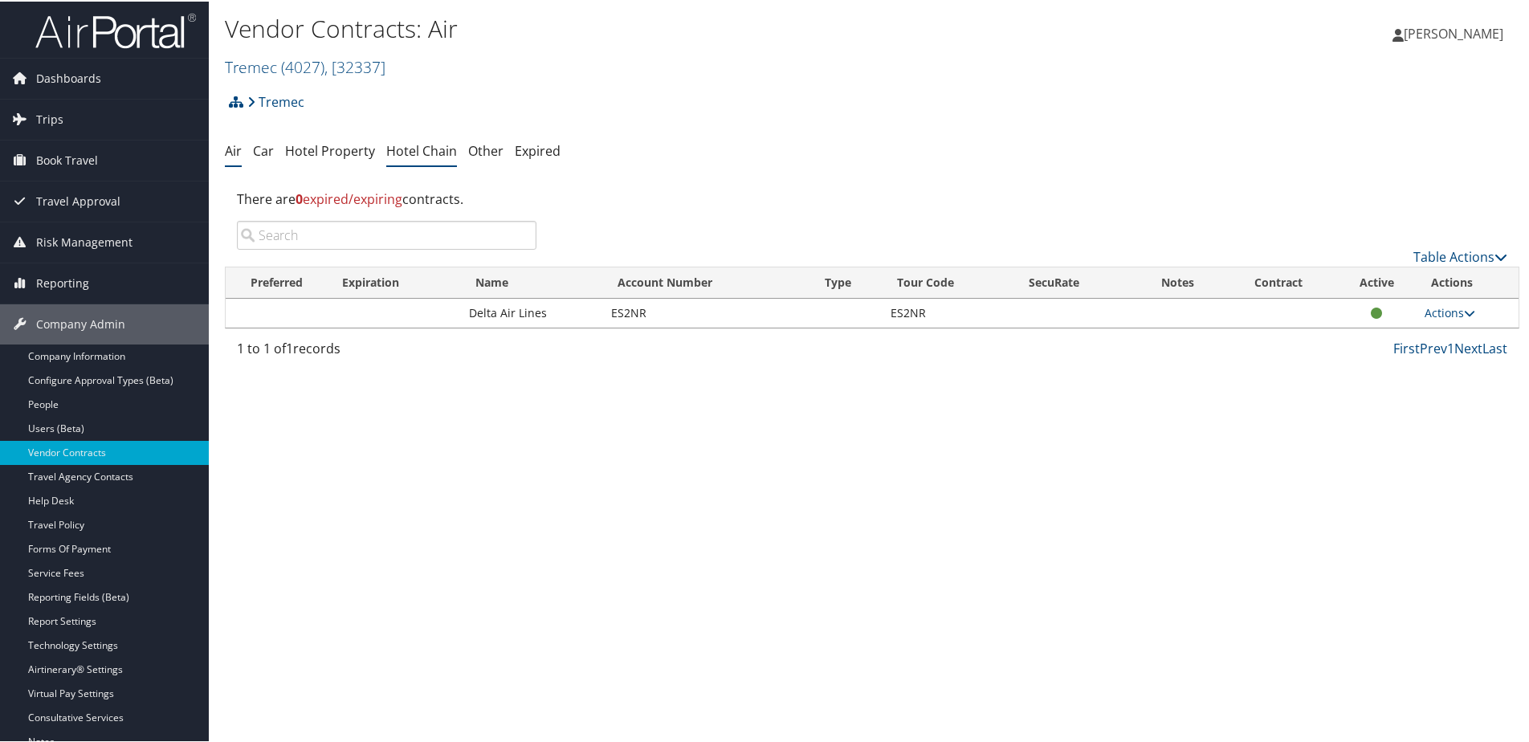
click at [401, 149] on link "Hotel Chain" at bounding box center [421, 150] width 71 height 18
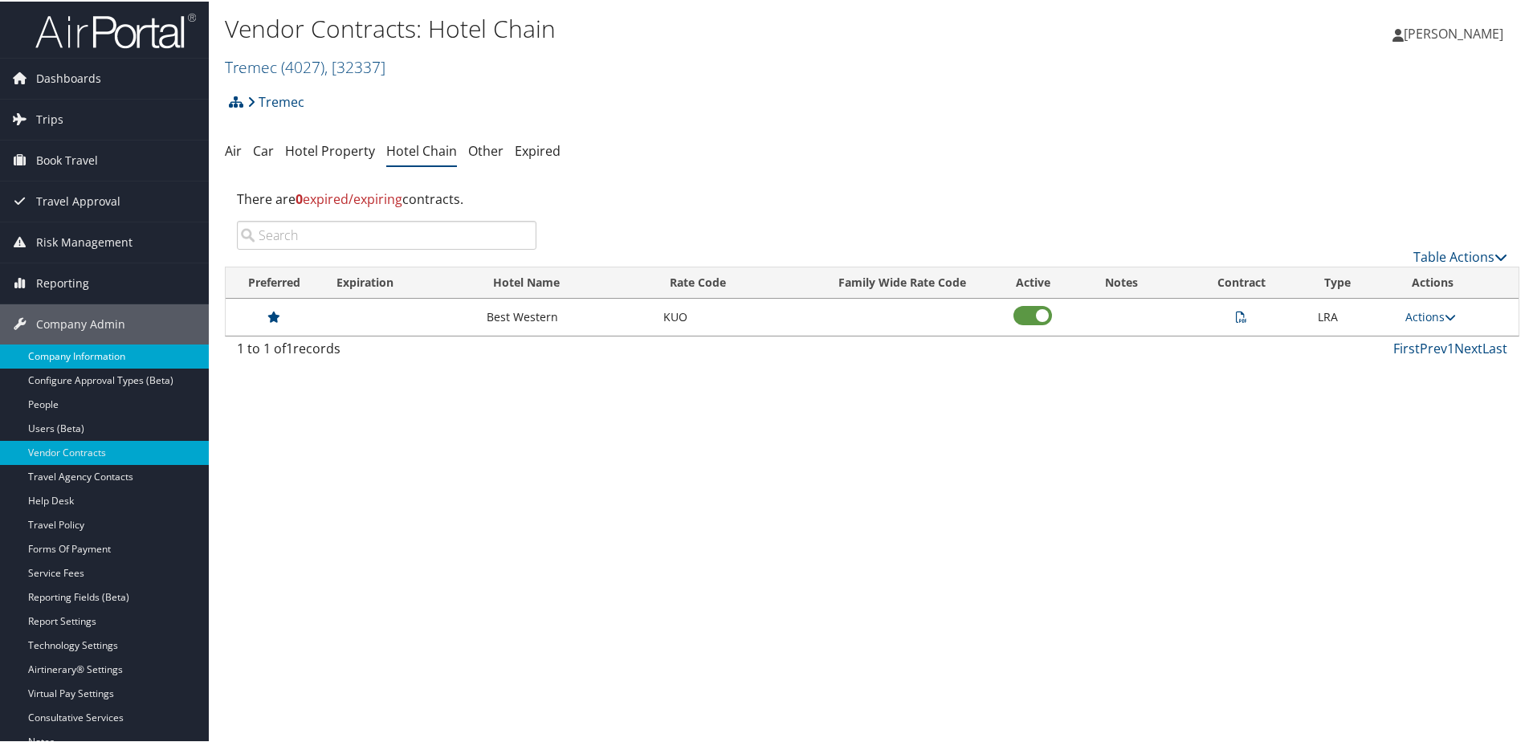
click at [53, 349] on link "Company Information" at bounding box center [104, 355] width 209 height 24
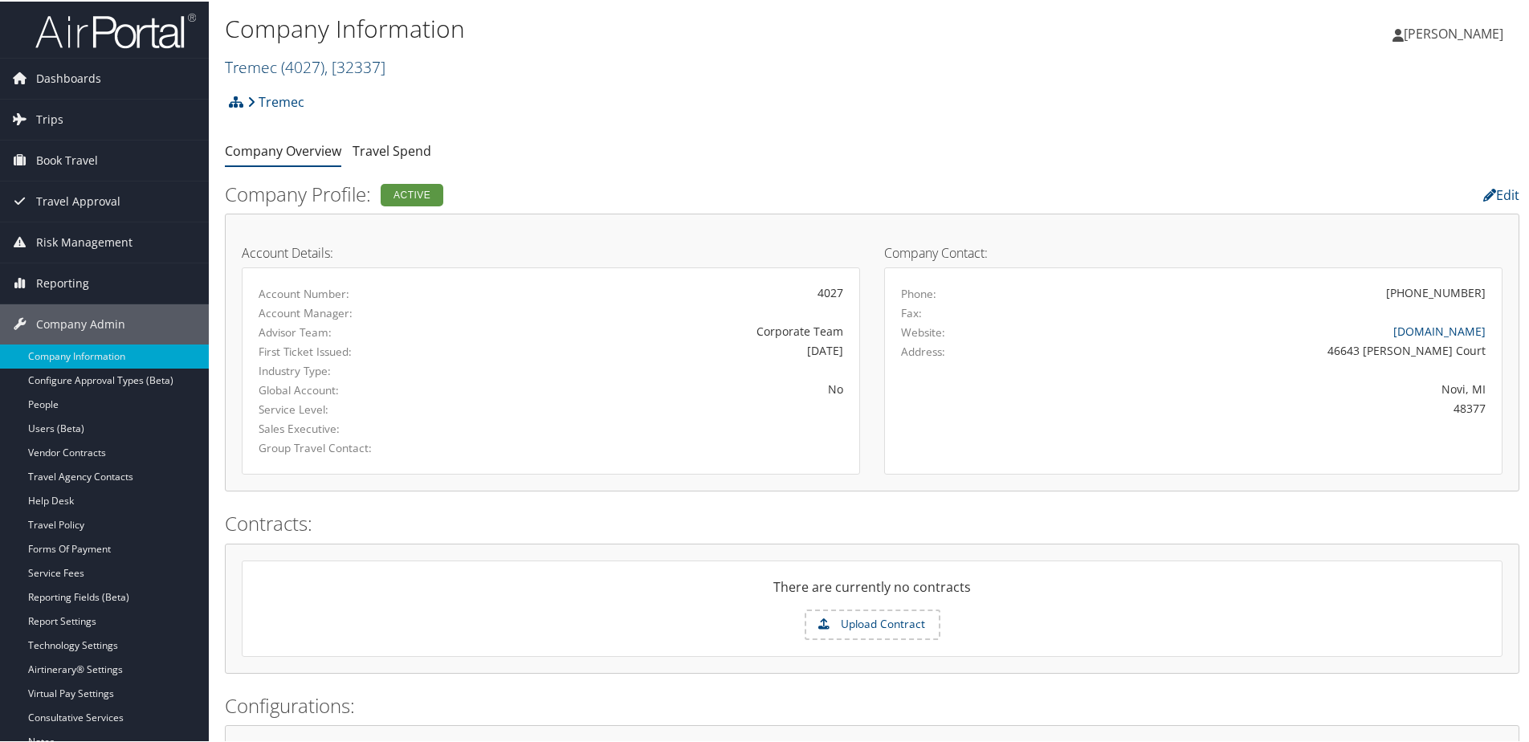
click at [285, 73] on span "( 4027 )" at bounding box center [302, 66] width 43 height 22
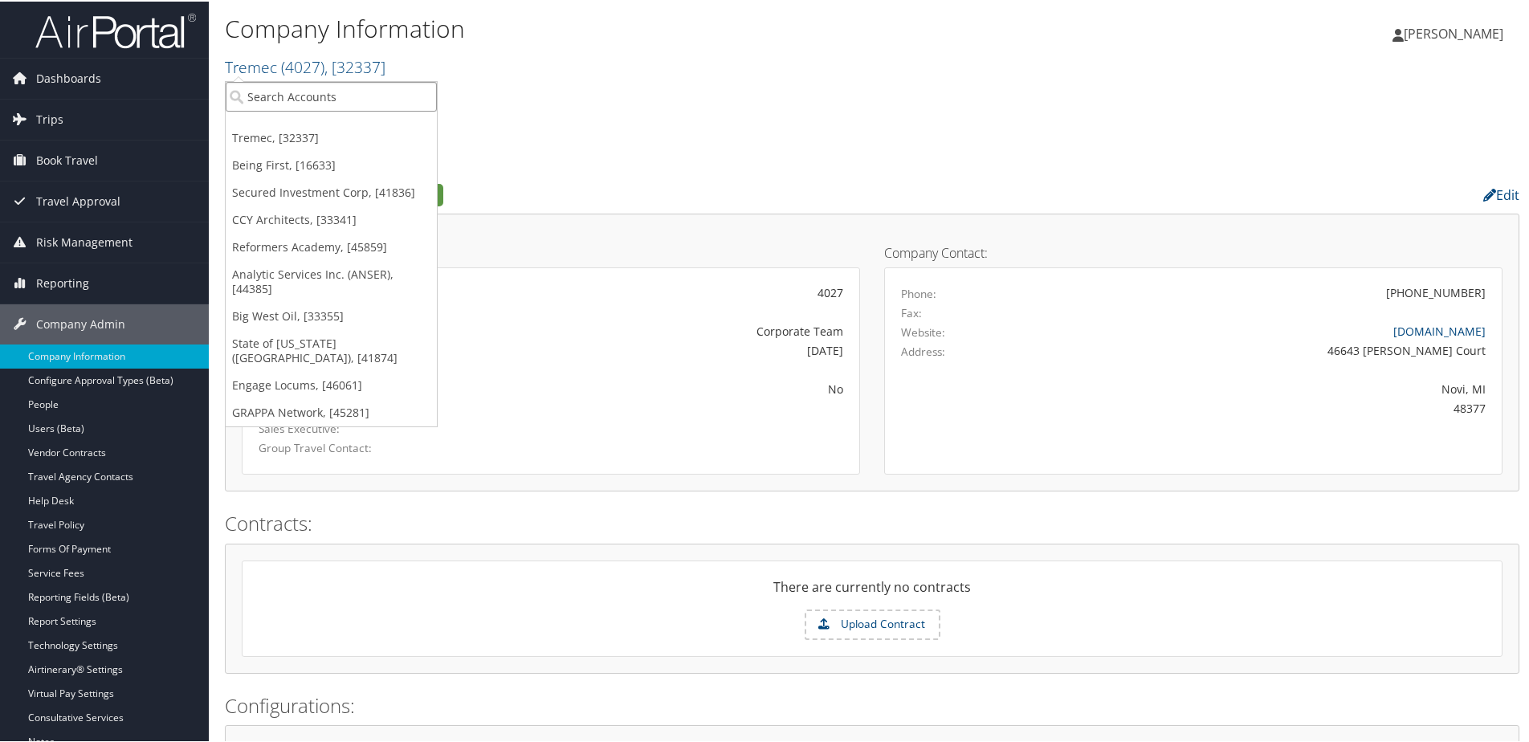
click at [281, 103] on input "search" at bounding box center [331, 95] width 211 height 30
